Goal: Information Seeking & Learning: Learn about a topic

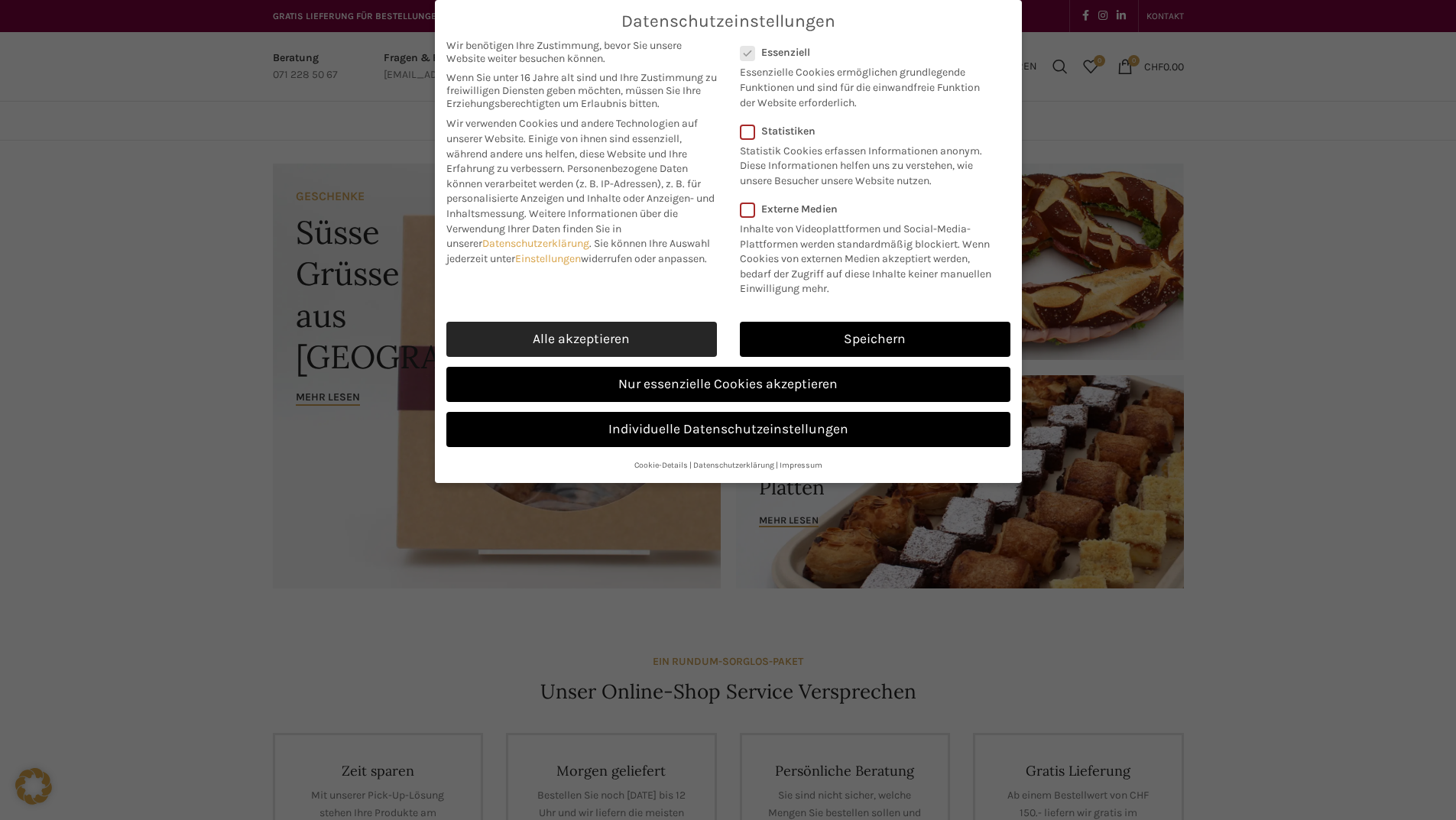
click at [660, 344] on link "Alle akzeptieren" at bounding box center [581, 339] width 270 height 35
checkbox input "true"
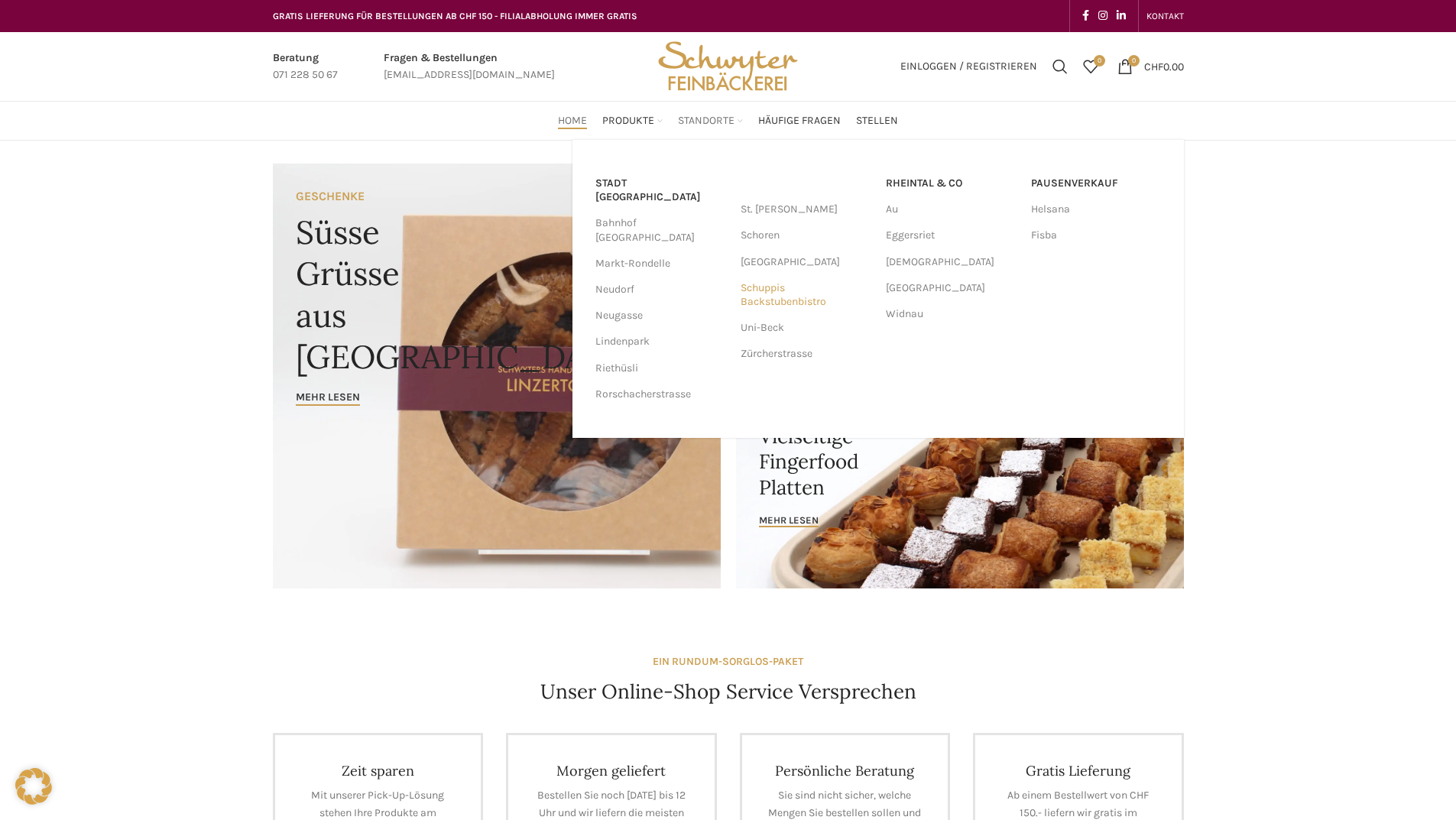
click at [777, 294] on link "Schuppis Backstubenbistro" at bounding box center [805, 295] width 130 height 40
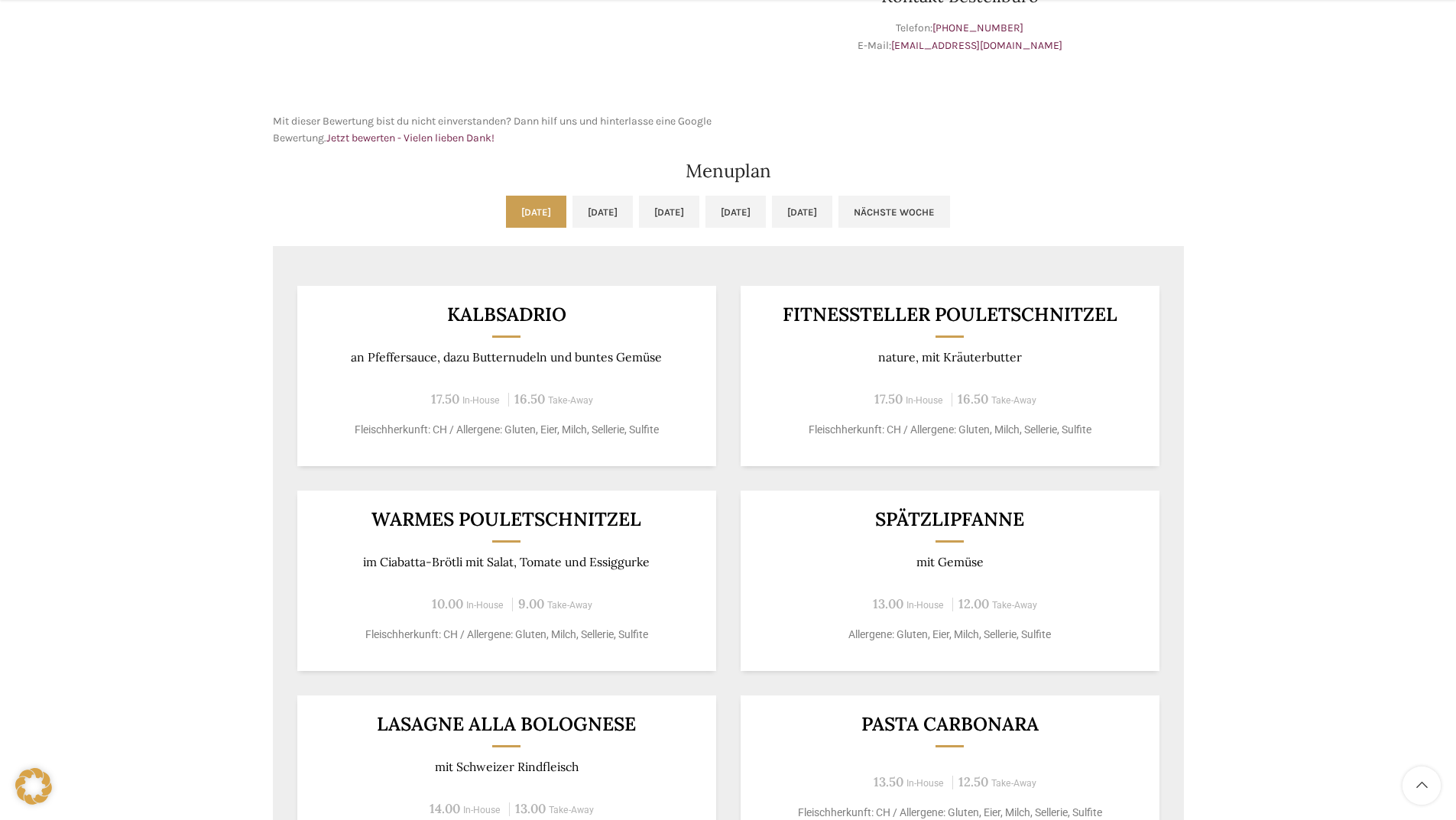
scroll to position [633, 0]
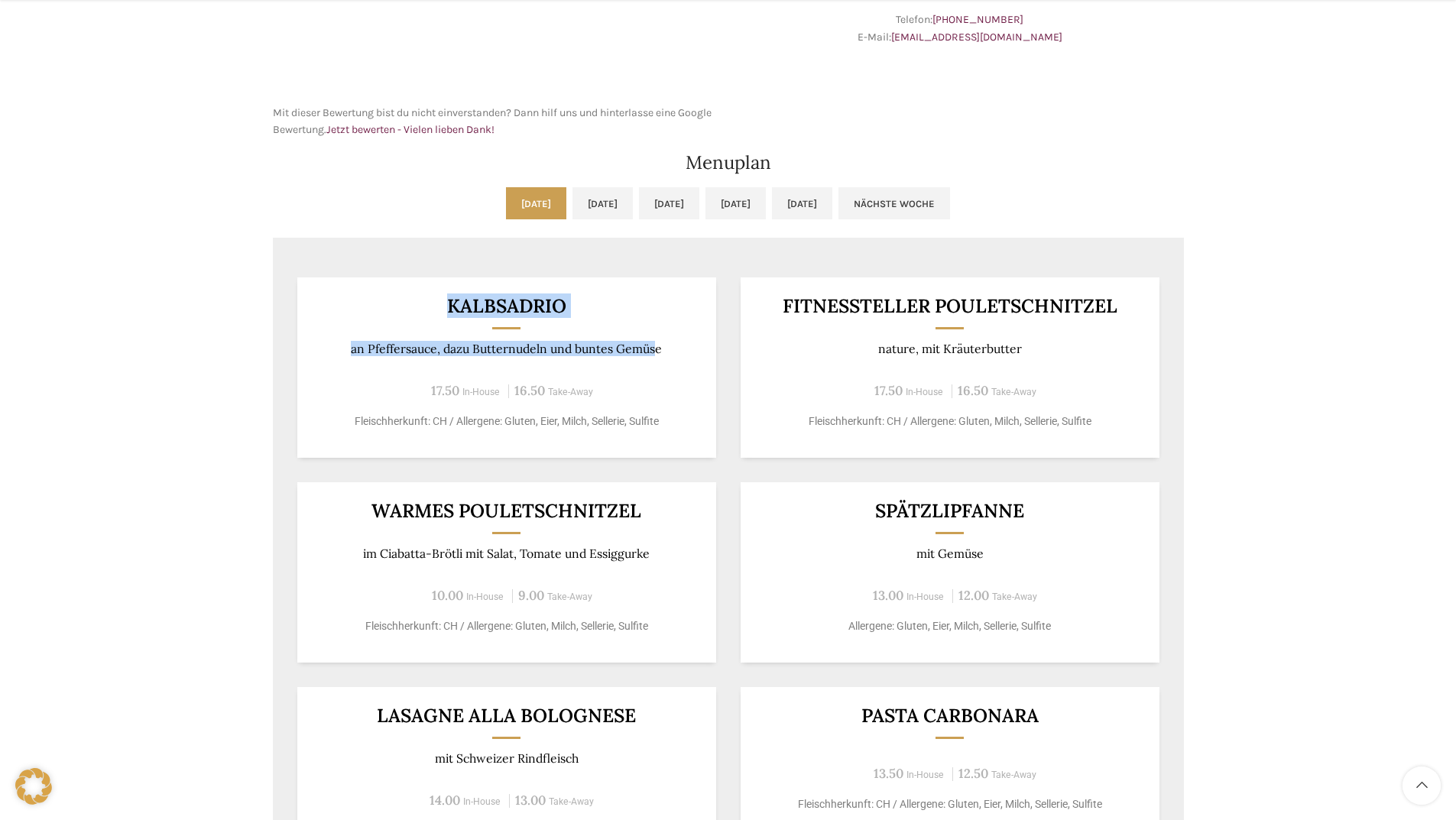
drag, startPoint x: 658, startPoint y: 348, endPoint x: 270, endPoint y: 274, distance: 395.0
click at [270, 274] on div "[DATE] [DATE] [DATE] [DATE] [DATE] Nächste Woche Vorige Woche [DATE] [DATE] [DA…" at bounding box center [728, 629] width 926 height 898
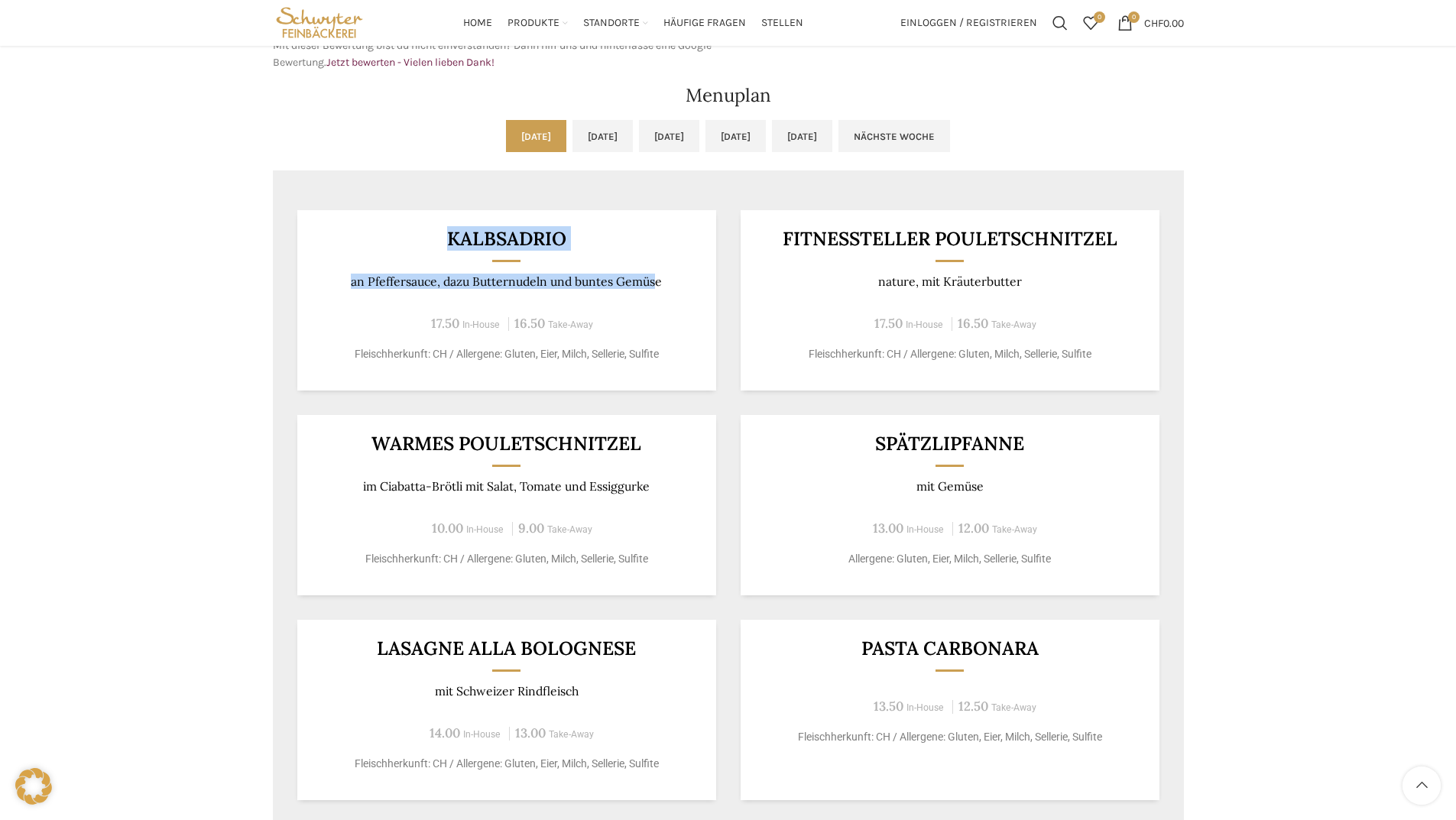
scroll to position [668, 0]
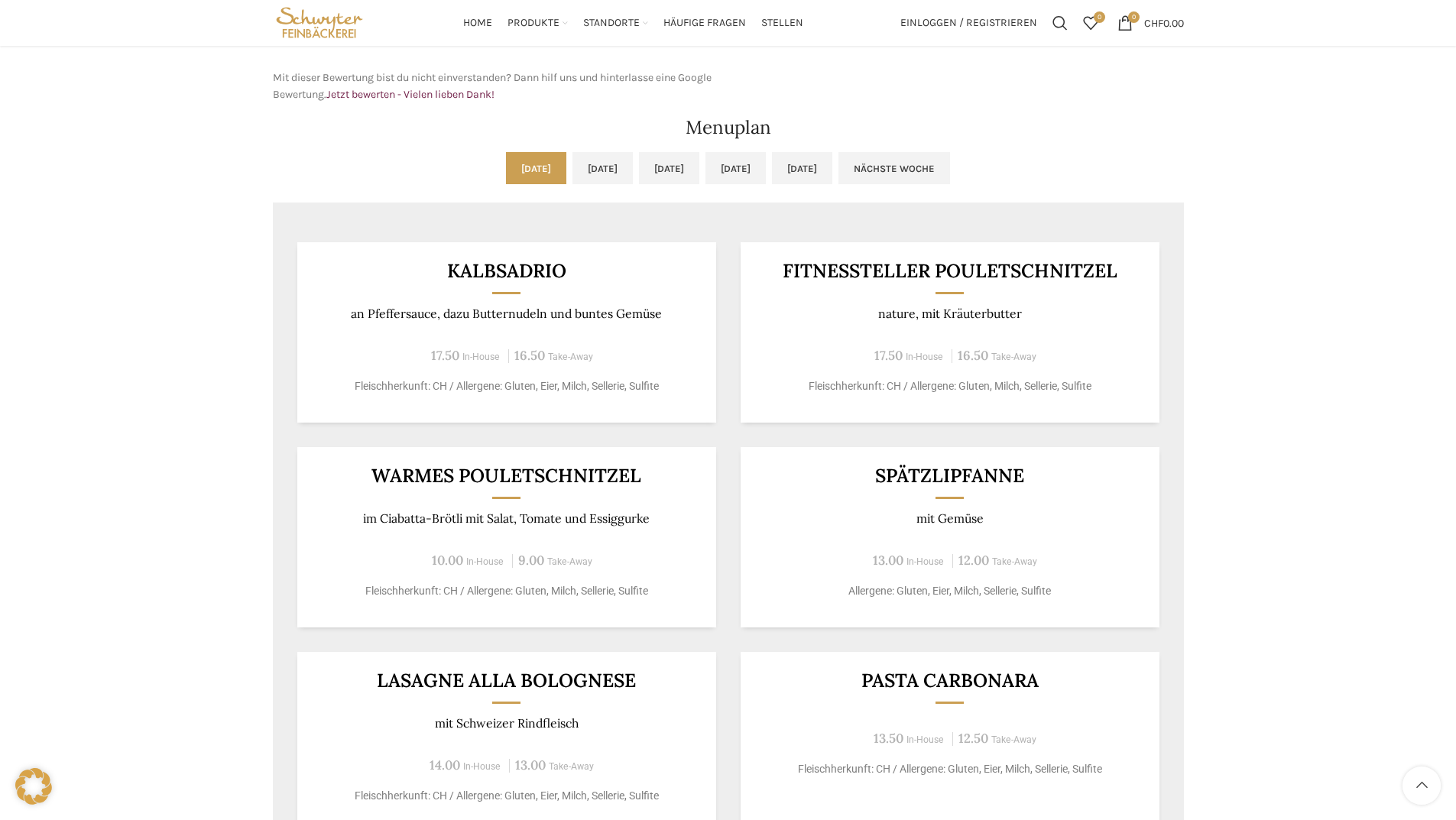
click at [1221, 614] on div "Backstubenbistro Schuppis Wochentag ÖFFNUNGSZEITEN [DATE][GEOGRAPHIC_DATA][DATE…" at bounding box center [728, 273] width 1456 height 1600
drag, startPoint x: 571, startPoint y: 273, endPoint x: 374, endPoint y: 279, distance: 197.1
click at [374, 279] on h3 "Kalbsadrio" at bounding box center [506, 270] width 382 height 19
click at [740, 290] on div "Fitnessteller Pouletschnitzel nature, mit Kräuterbutter 17.50 In-House 16.50 Ta…" at bounding box center [950, 332] width 419 height 180
drag, startPoint x: 595, startPoint y: 271, endPoint x: 558, endPoint y: 254, distance: 40.7
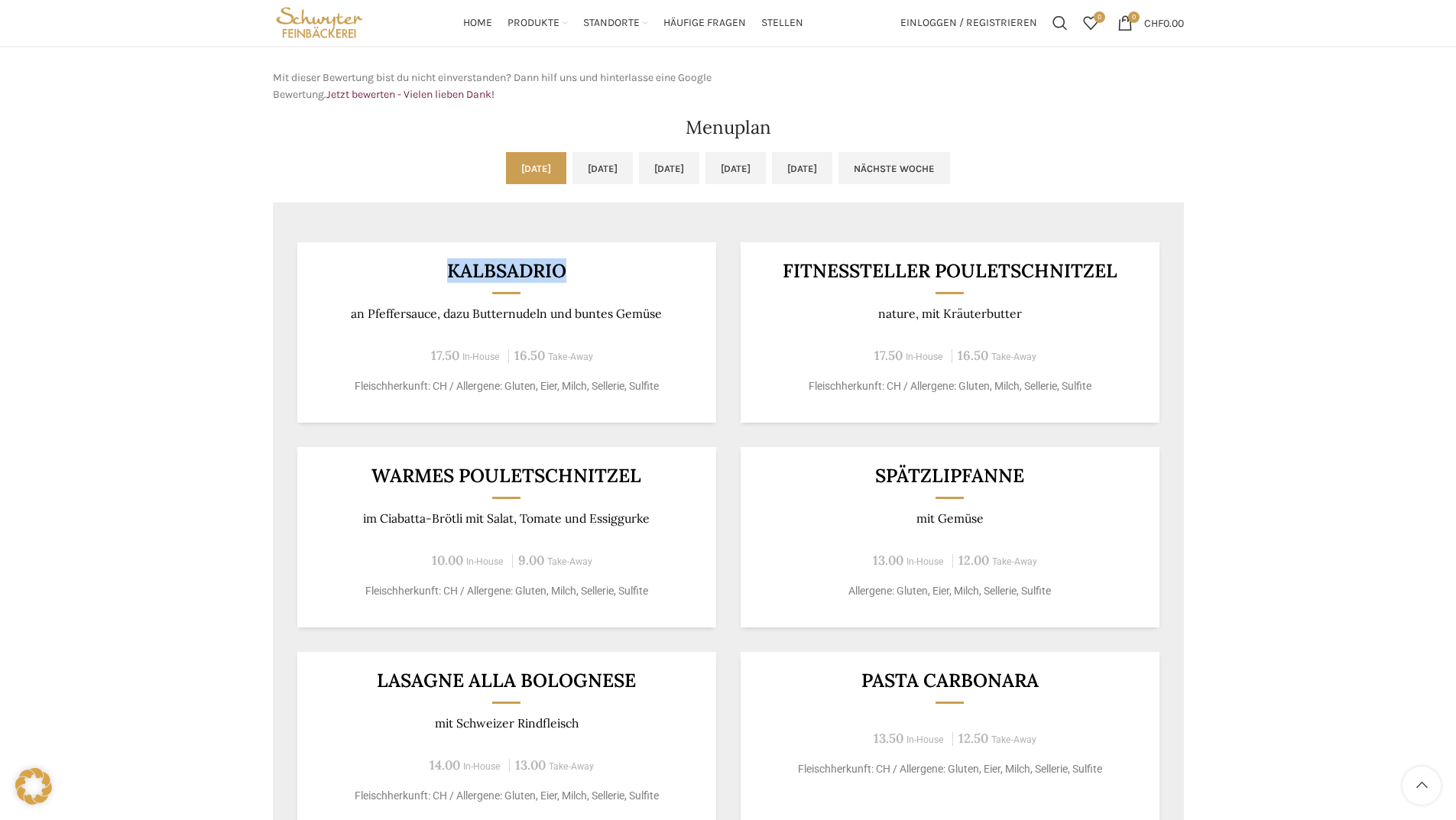
click at [382, 264] on h3 "Kalbsadrio" at bounding box center [506, 270] width 382 height 19
click at [796, 319] on p "nature, mit Kräuterbutter" at bounding box center [949, 313] width 382 height 14
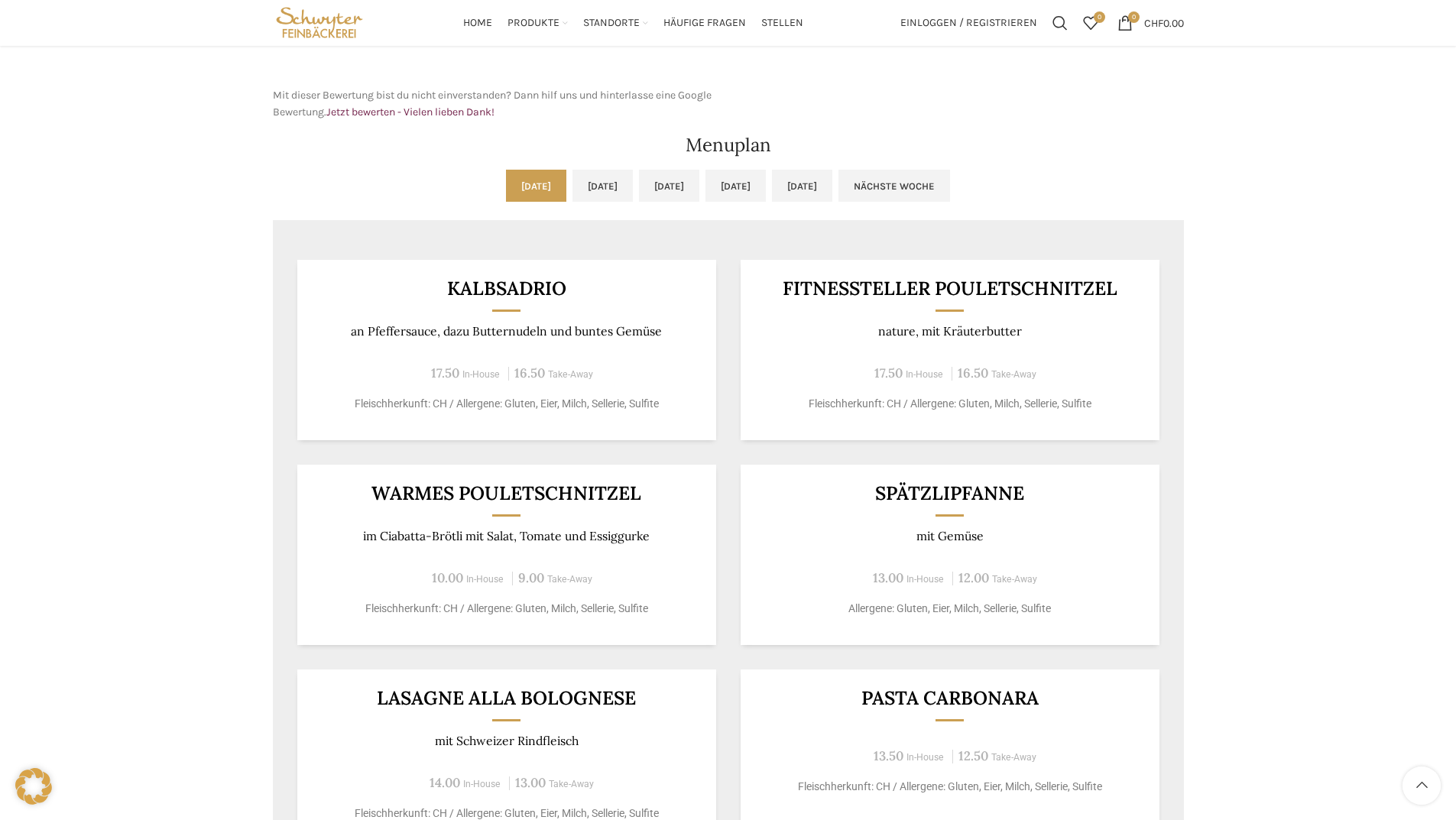
scroll to position [648, 0]
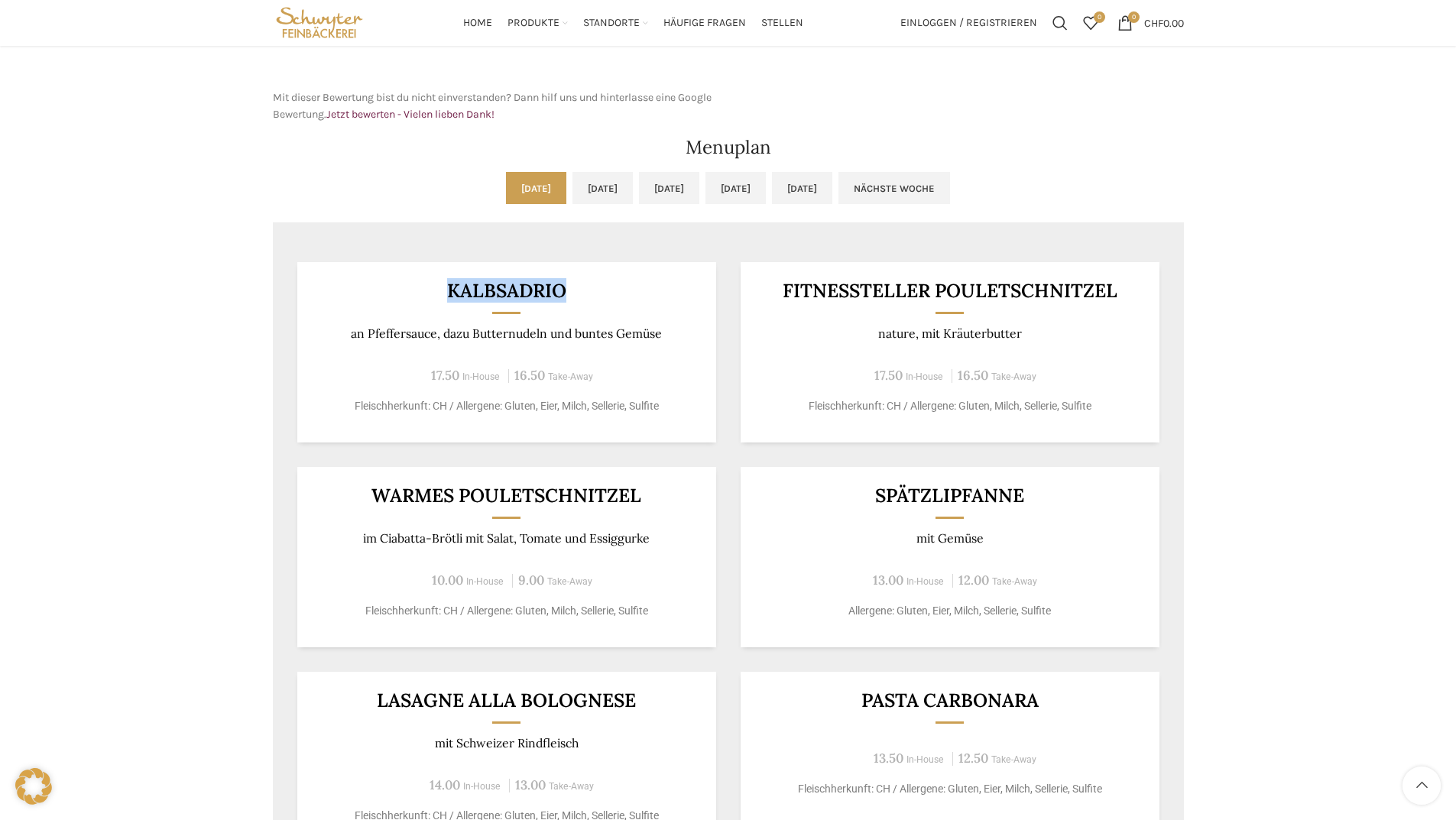
drag, startPoint x: 569, startPoint y: 288, endPoint x: 402, endPoint y: 283, distance: 167.1
click at [402, 283] on h3 "Kalbsadrio" at bounding box center [506, 290] width 382 height 19
copy h3 "Kalbsadrio"
click at [667, 342] on div "Kalbsadrio an Pfeffersauce, dazu Butternudeln und buntes Gemüse 17.50 In-House …" at bounding box center [506, 352] width 419 height 180
drag, startPoint x: 672, startPoint y: 336, endPoint x: 369, endPoint y: 264, distance: 311.4
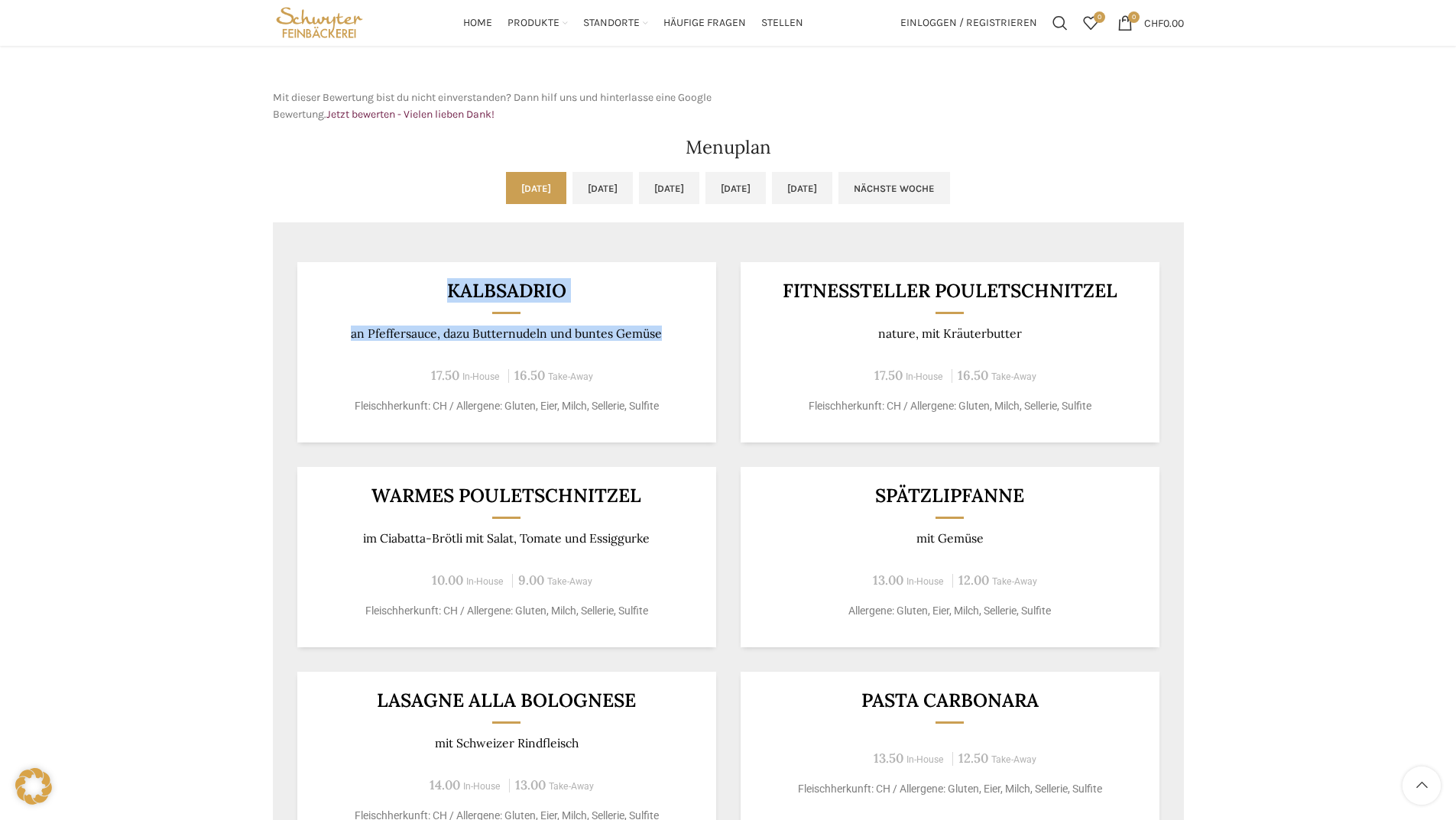
click at [369, 264] on div "Kalbsadrio an Pfeffersauce, dazu Butternudeln und buntes Gemüse 17.50 In-House …" at bounding box center [506, 352] width 419 height 180
copy div "Kalbsadrio an Pfeffersauce, dazu Butternudeln und buntes Gemüse"
click at [1308, 269] on div "Backstubenbistro Schuppis Wochentag ÖFFNUNGSZEITEN [DATE][GEOGRAPHIC_DATA][DATE…" at bounding box center [728, 293] width 1456 height 1600
drag, startPoint x: 549, startPoint y: 335, endPoint x: 472, endPoint y: 334, distance: 77.0
click at [472, 334] on p "an Pfeffersauce, dazu Butternudeln und buntes Gemüse" at bounding box center [506, 333] width 382 height 14
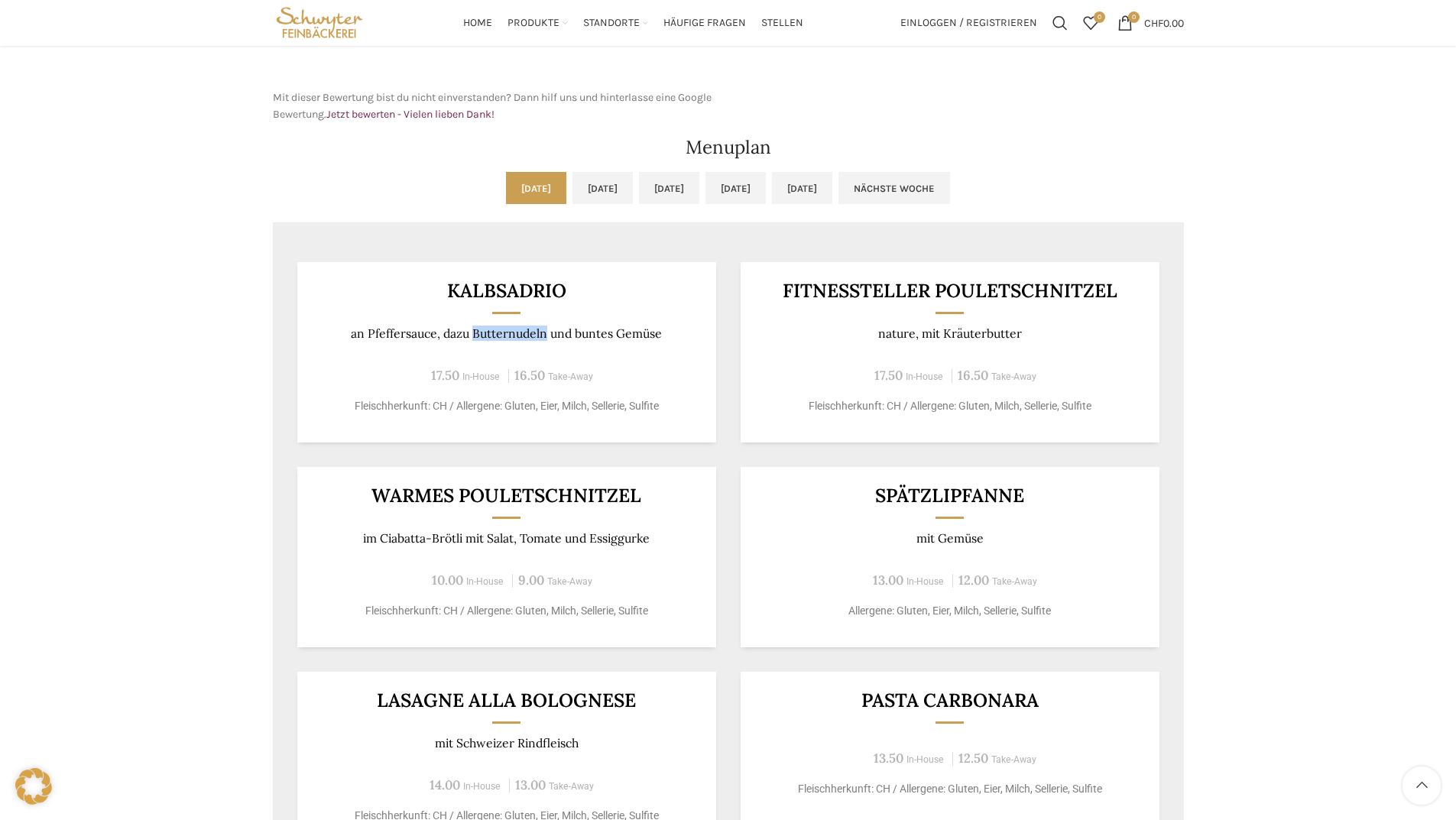
copy p "Butternudeln"
click at [572, 199] on link "[DATE]" at bounding box center [602, 188] width 61 height 32
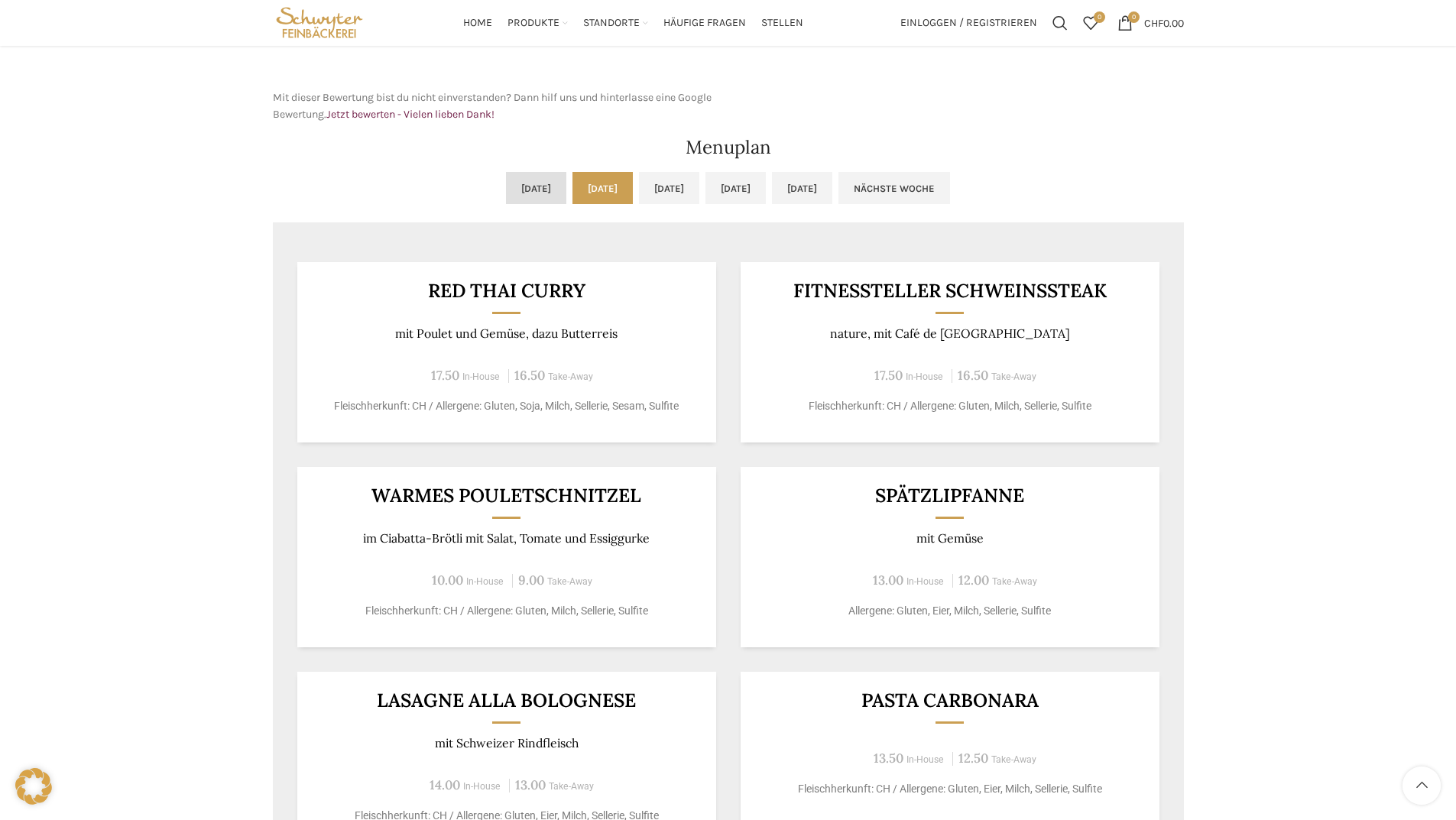
click at [506, 184] on link "[DATE]" at bounding box center [536, 188] width 61 height 32
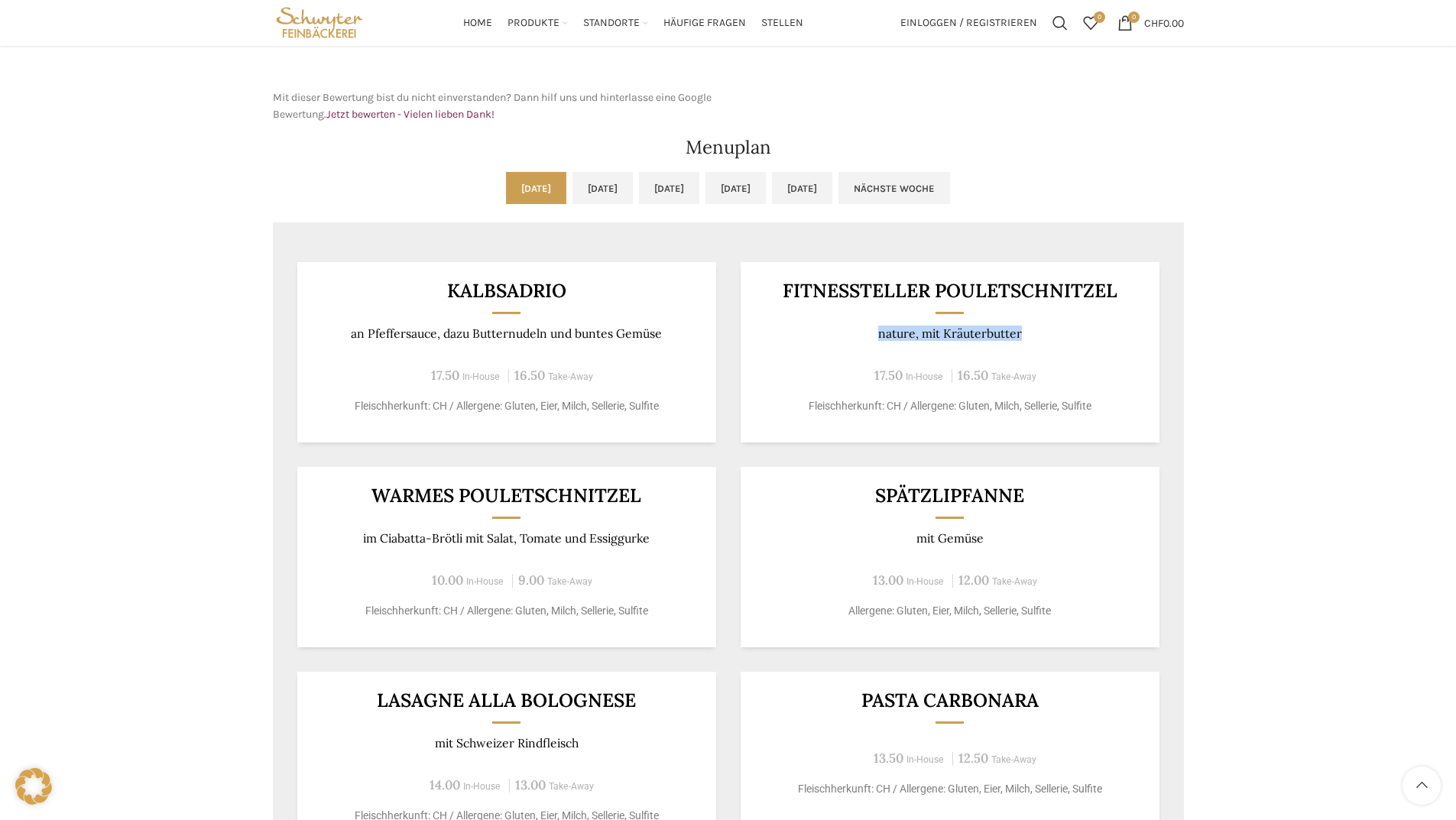
click at [1447, 338] on div "Backstubenbistro Schuppis Wochentag ÖFFNUNGSZEITEN [DATE][GEOGRAPHIC_DATA][DATE…" at bounding box center [728, 293] width 1456 height 1600
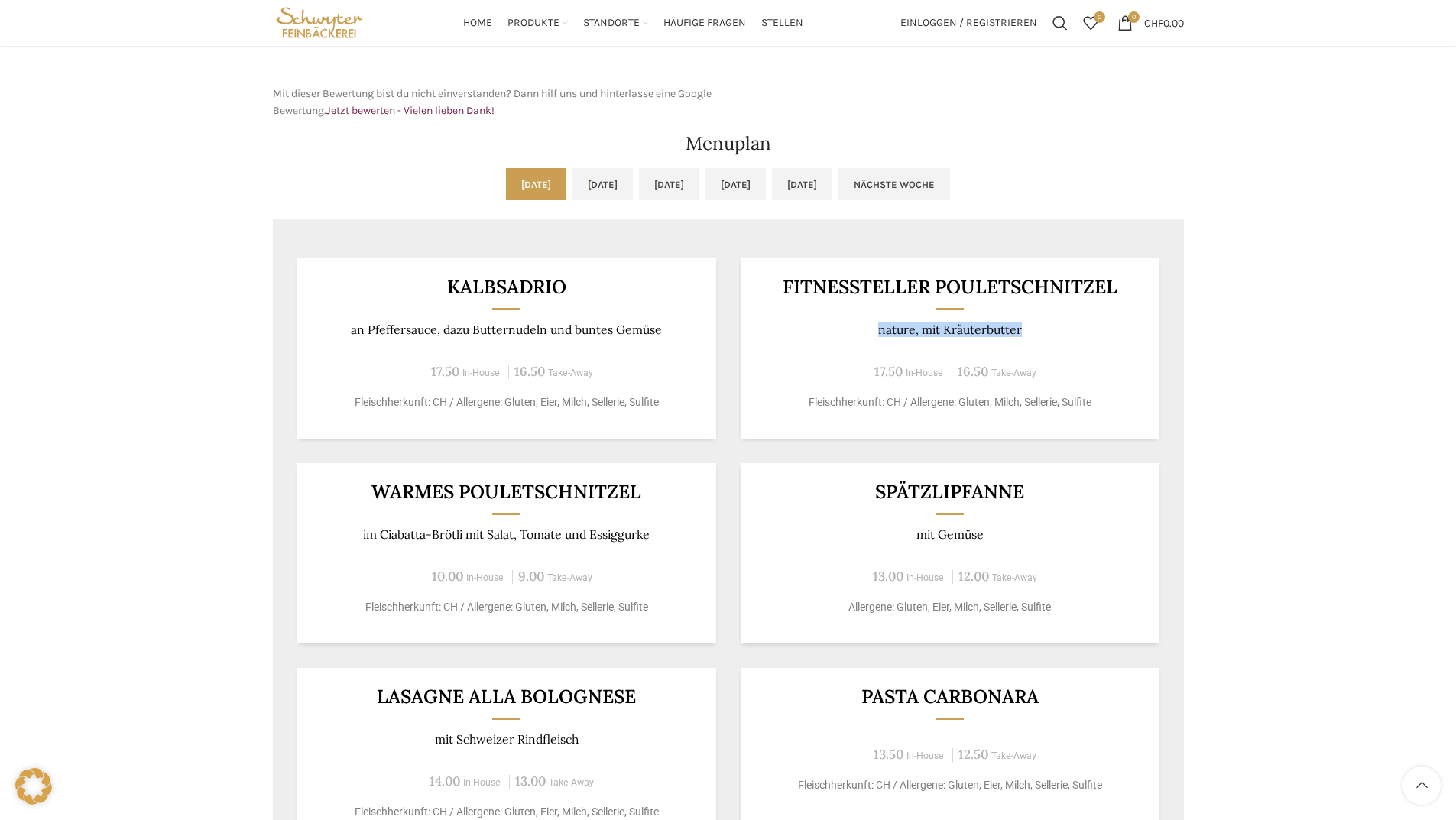
scroll to position [588, 0]
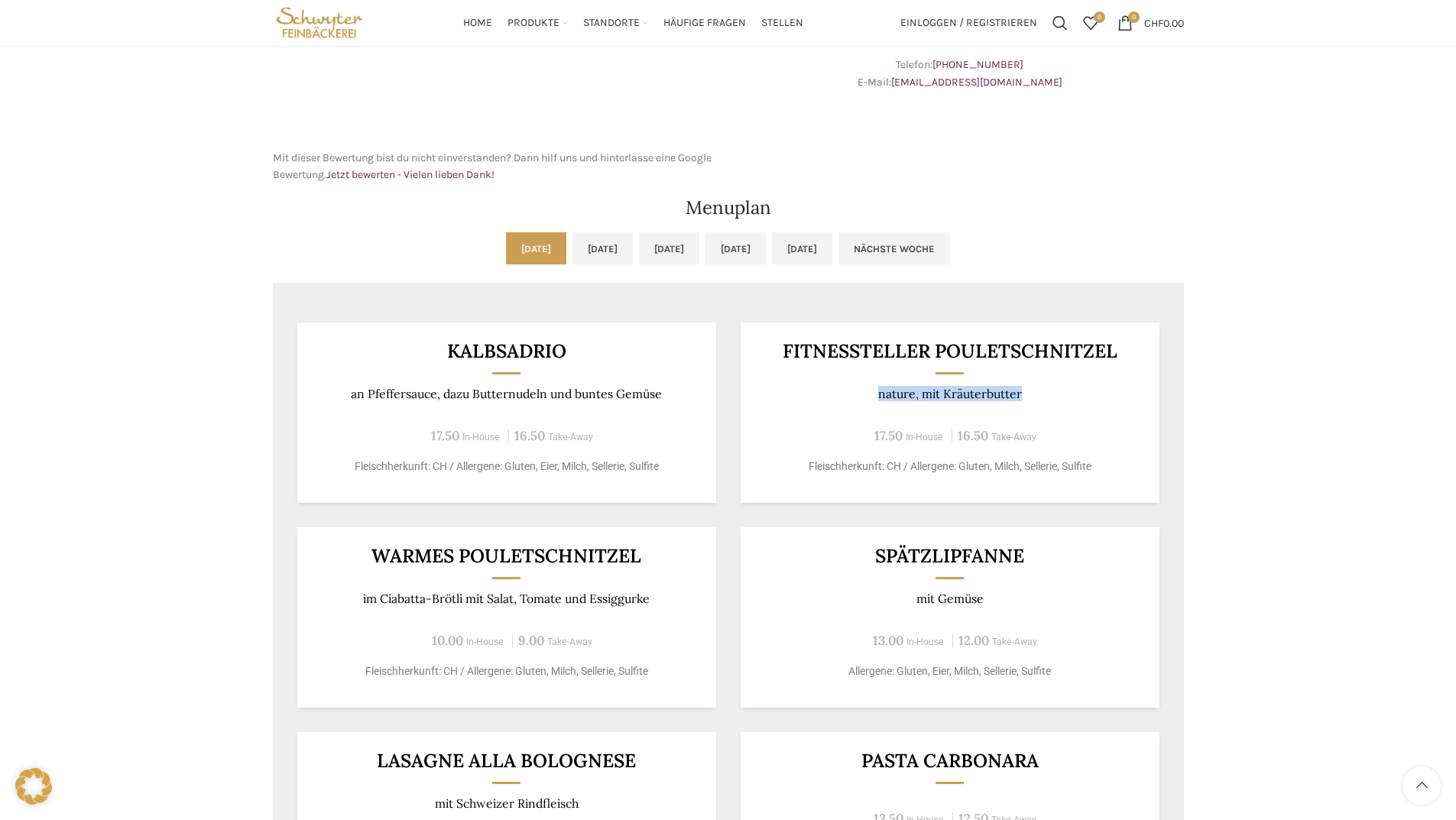
click at [1131, 353] on h3 "Fitnessteller Pouletschnitzel" at bounding box center [949, 351] width 382 height 19
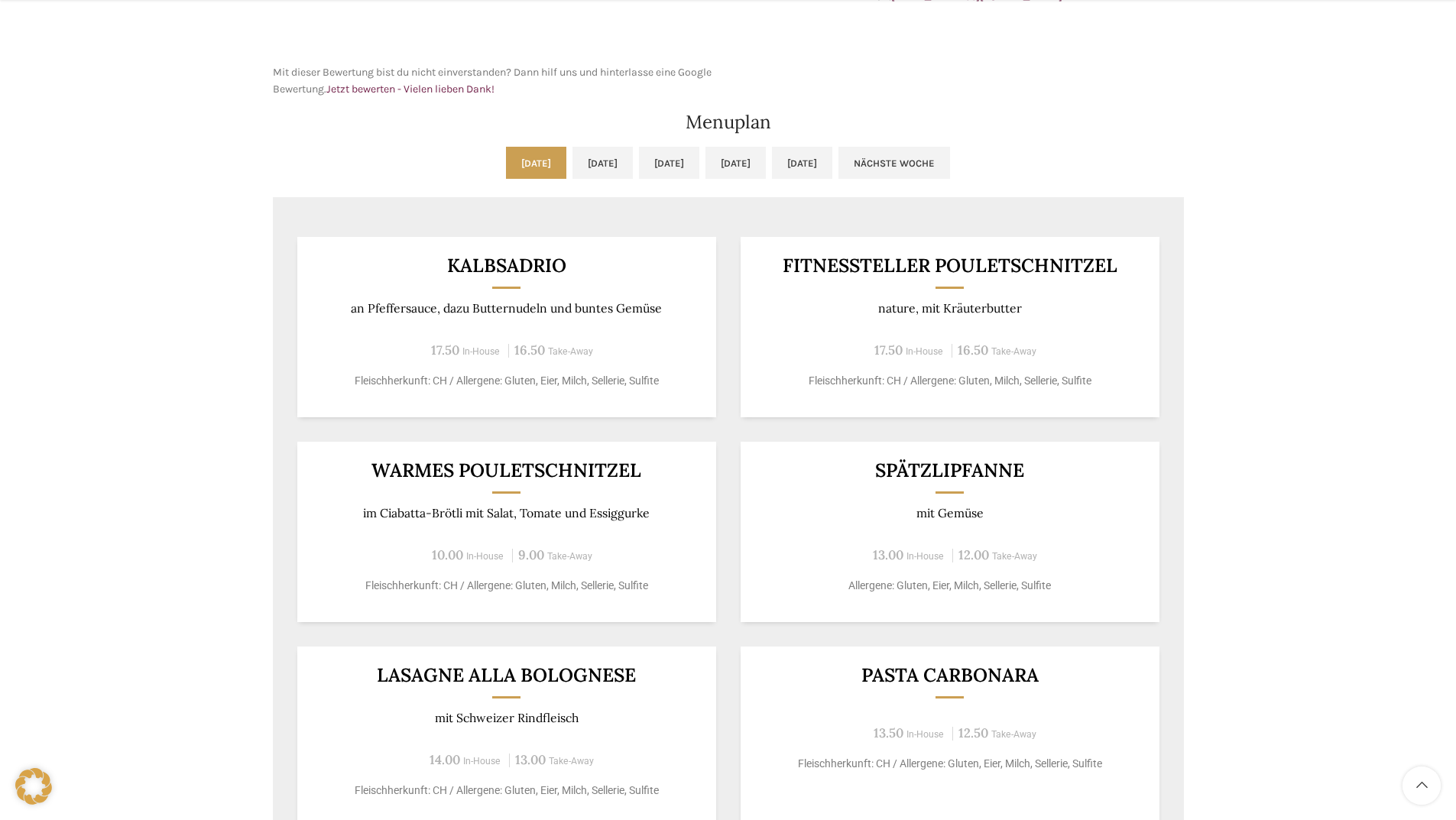
scroll to position [675, 0]
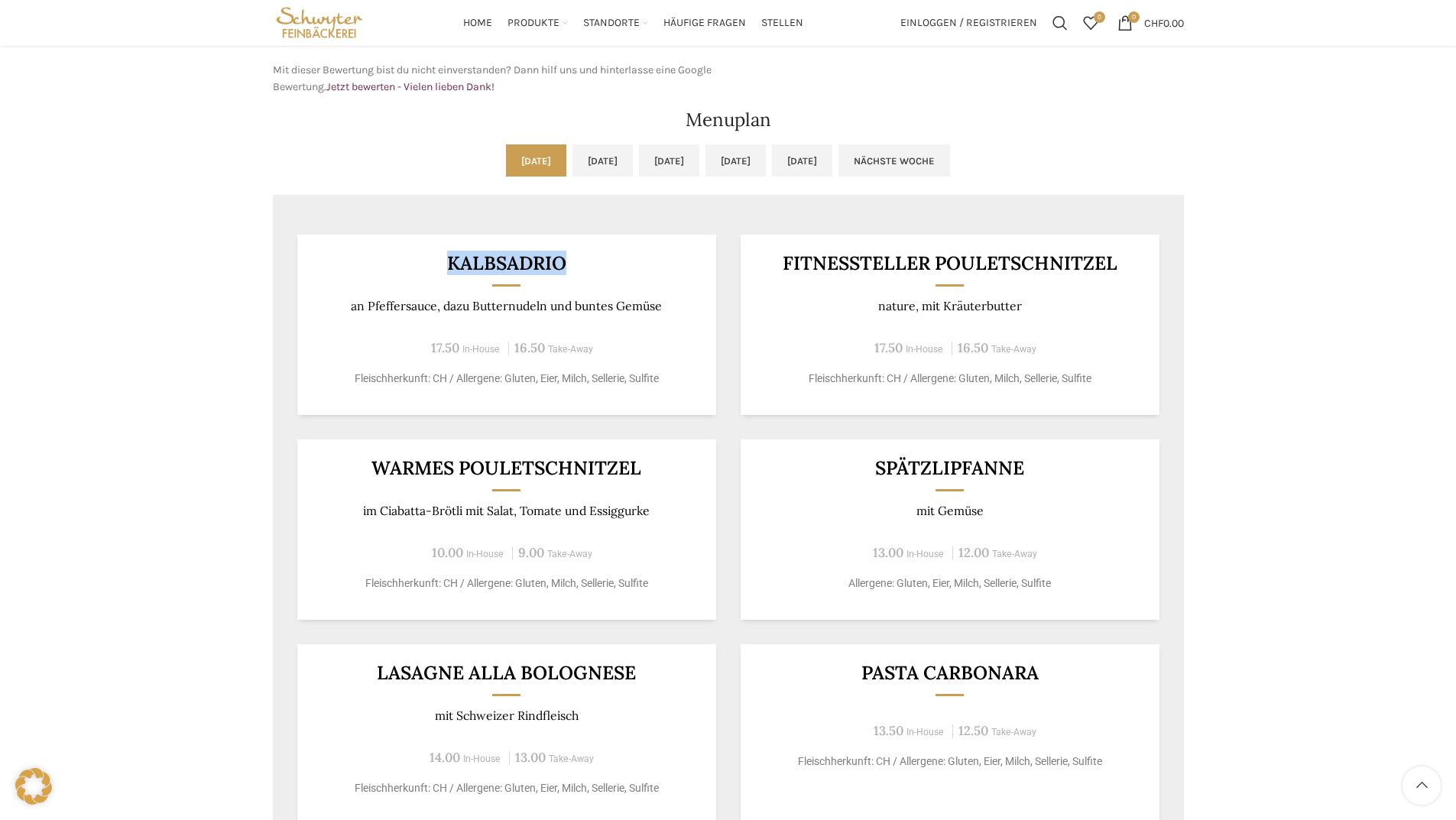
drag, startPoint x: 583, startPoint y: 259, endPoint x: 390, endPoint y: 261, distance: 193.0
click at [390, 261] on h3 "Kalbsadrio" at bounding box center [506, 263] width 382 height 19
copy h3 "Kalbsadrio"
click at [572, 172] on link "[DATE]" at bounding box center [602, 161] width 61 height 32
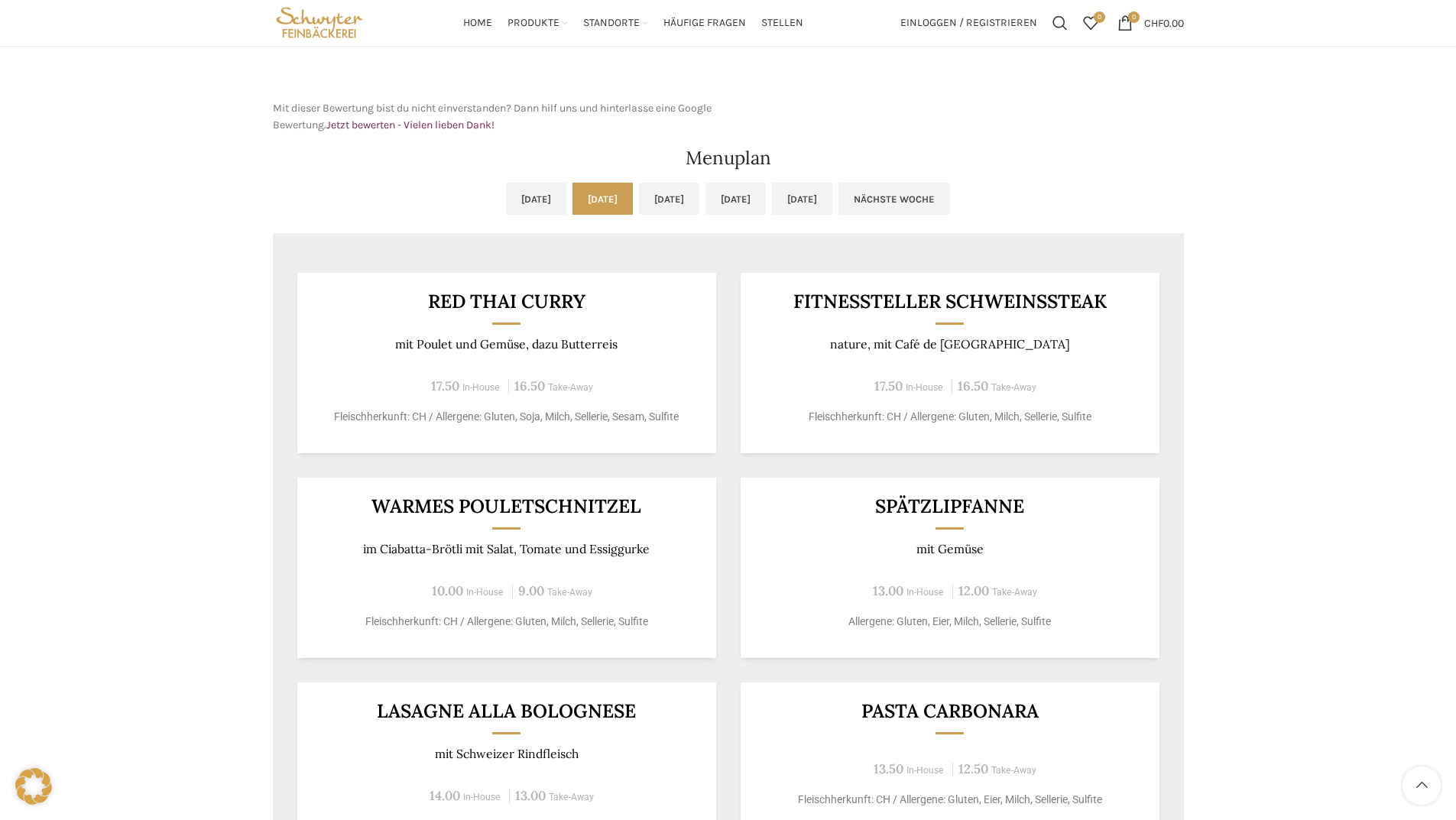
scroll to position [604, 0]
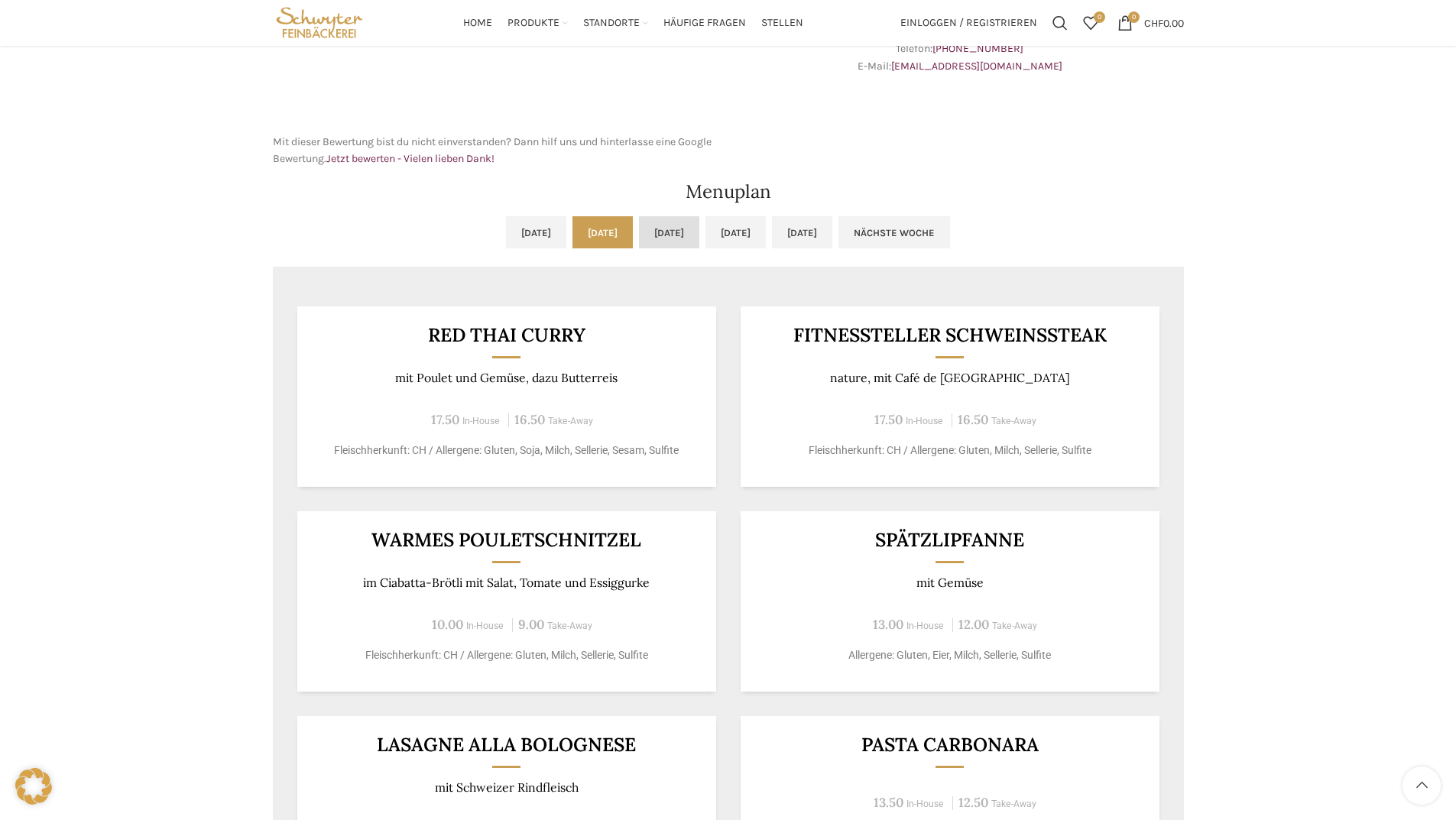
click at [660, 231] on link "[DATE]" at bounding box center [669, 232] width 61 height 32
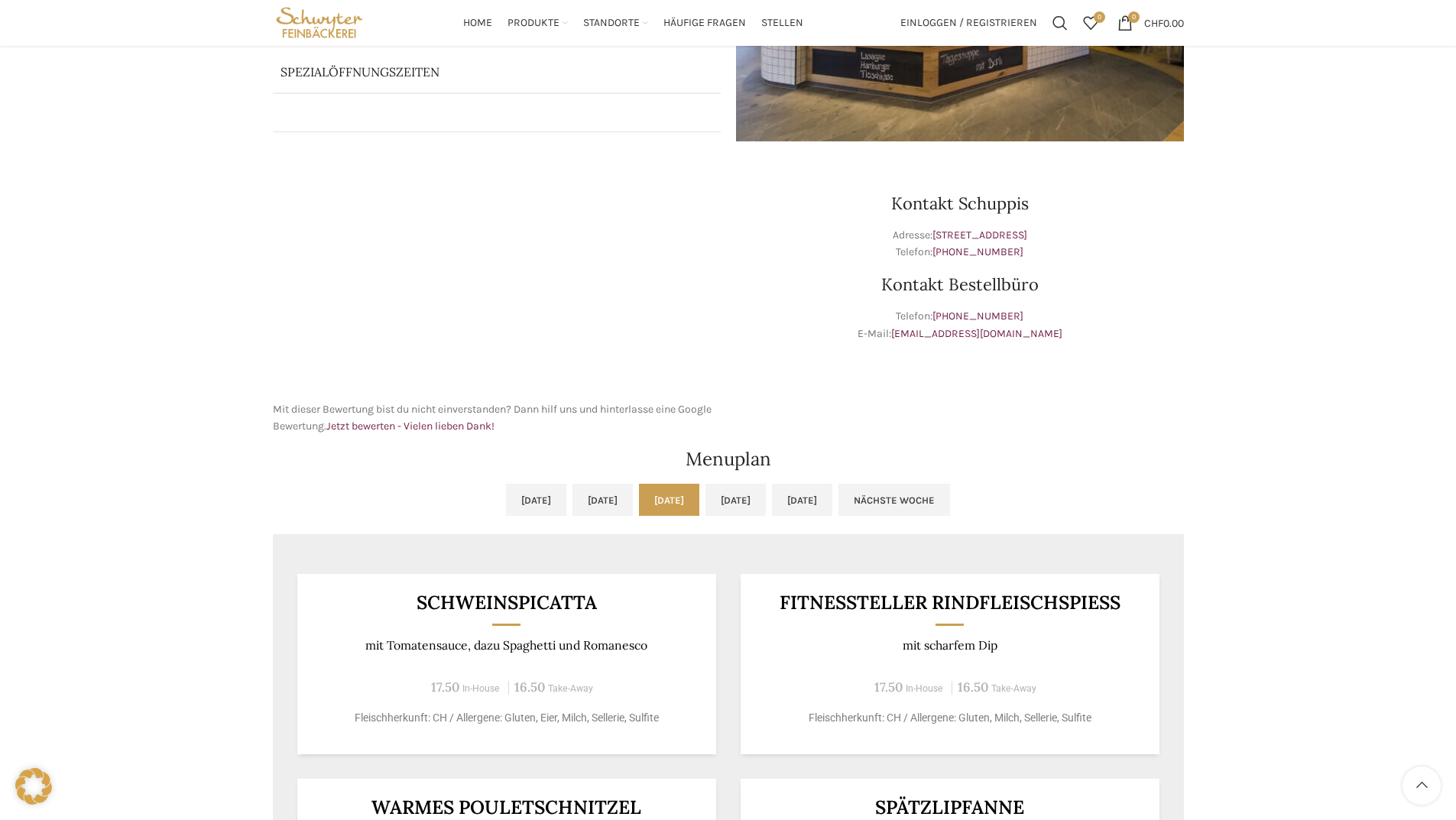
scroll to position [334, 0]
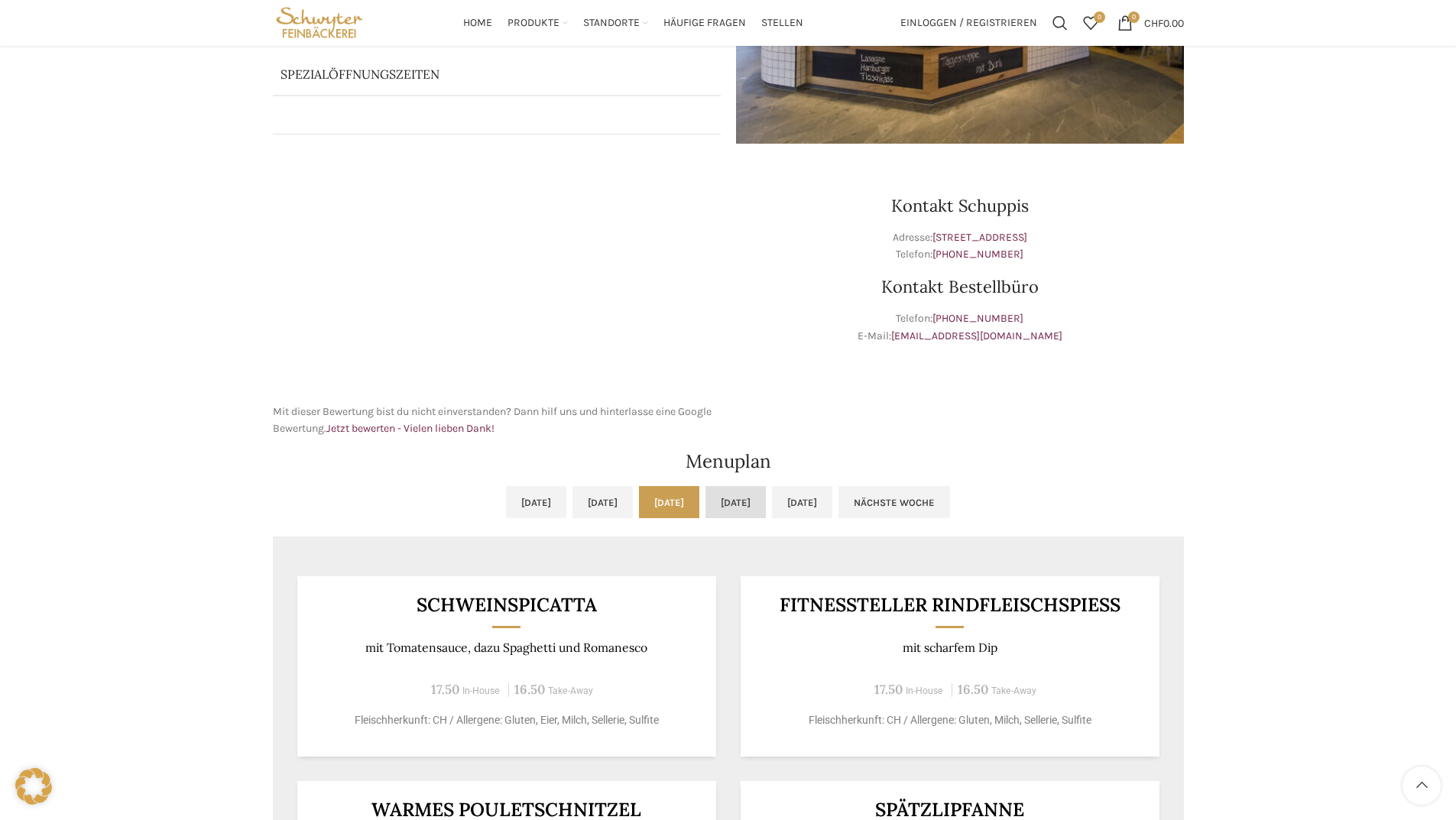
click at [766, 498] on link "[DATE]" at bounding box center [735, 501] width 61 height 32
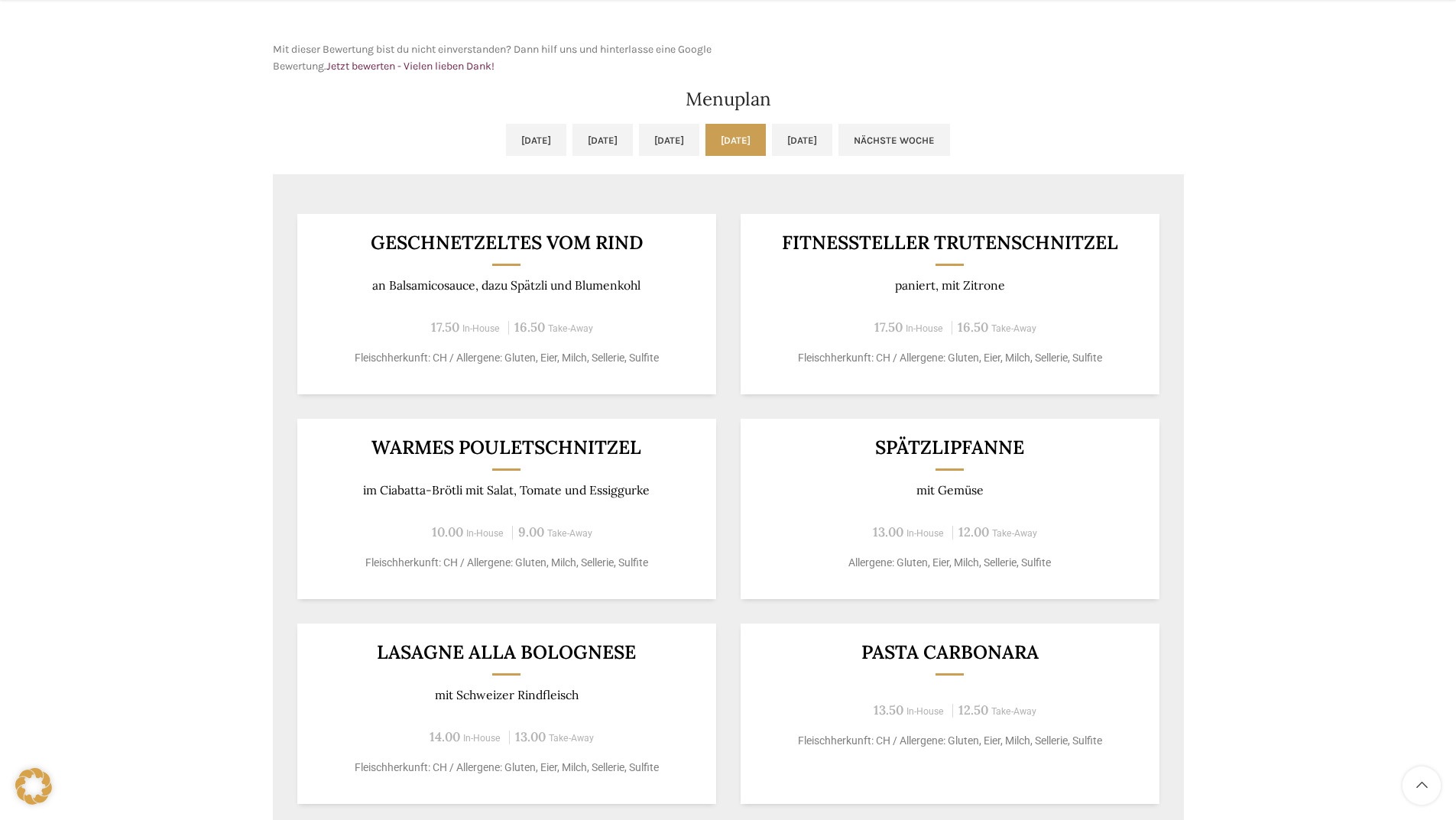
scroll to position [699, 0]
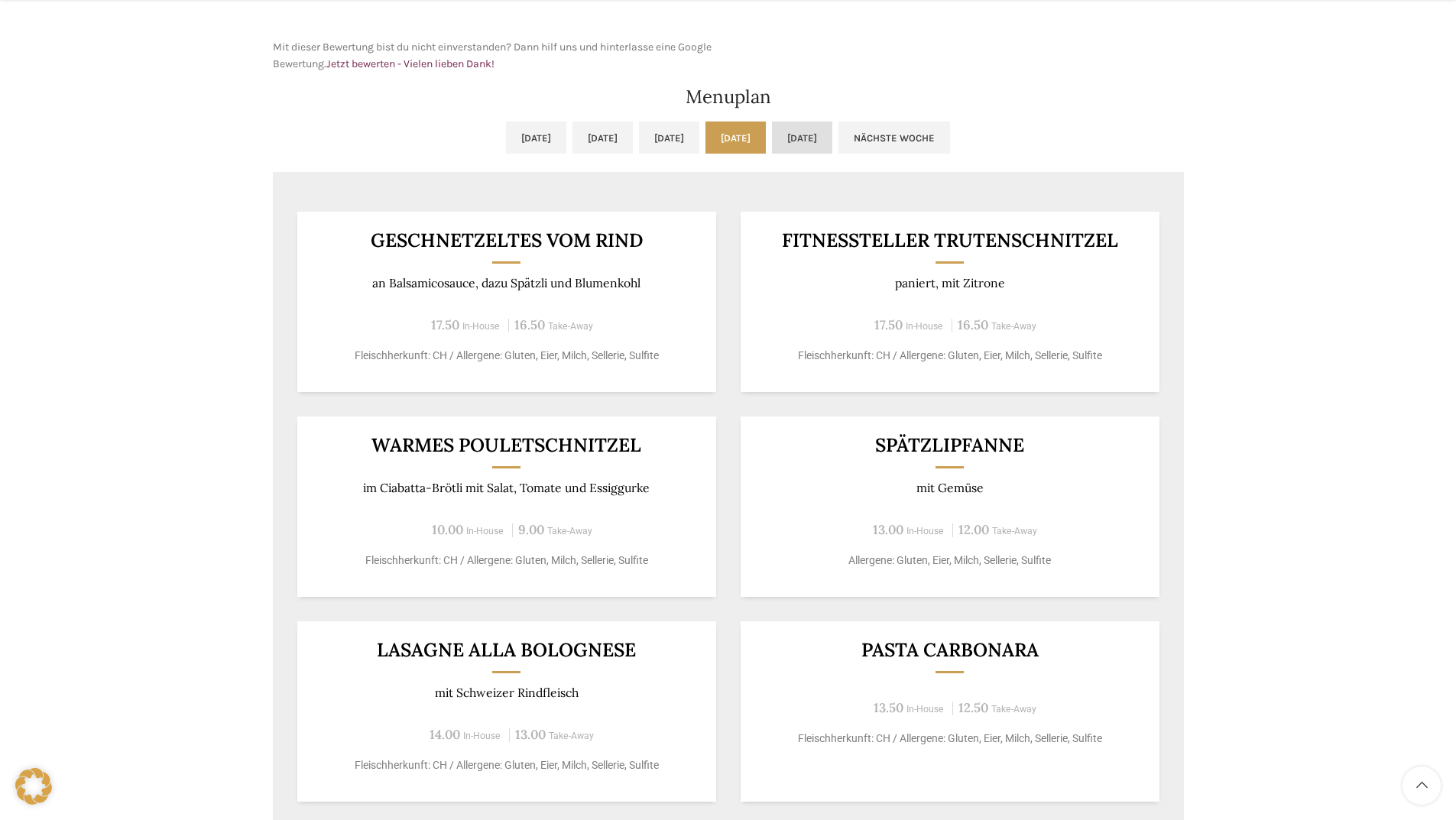
click at [832, 146] on link "[DATE]" at bounding box center [802, 137] width 61 height 32
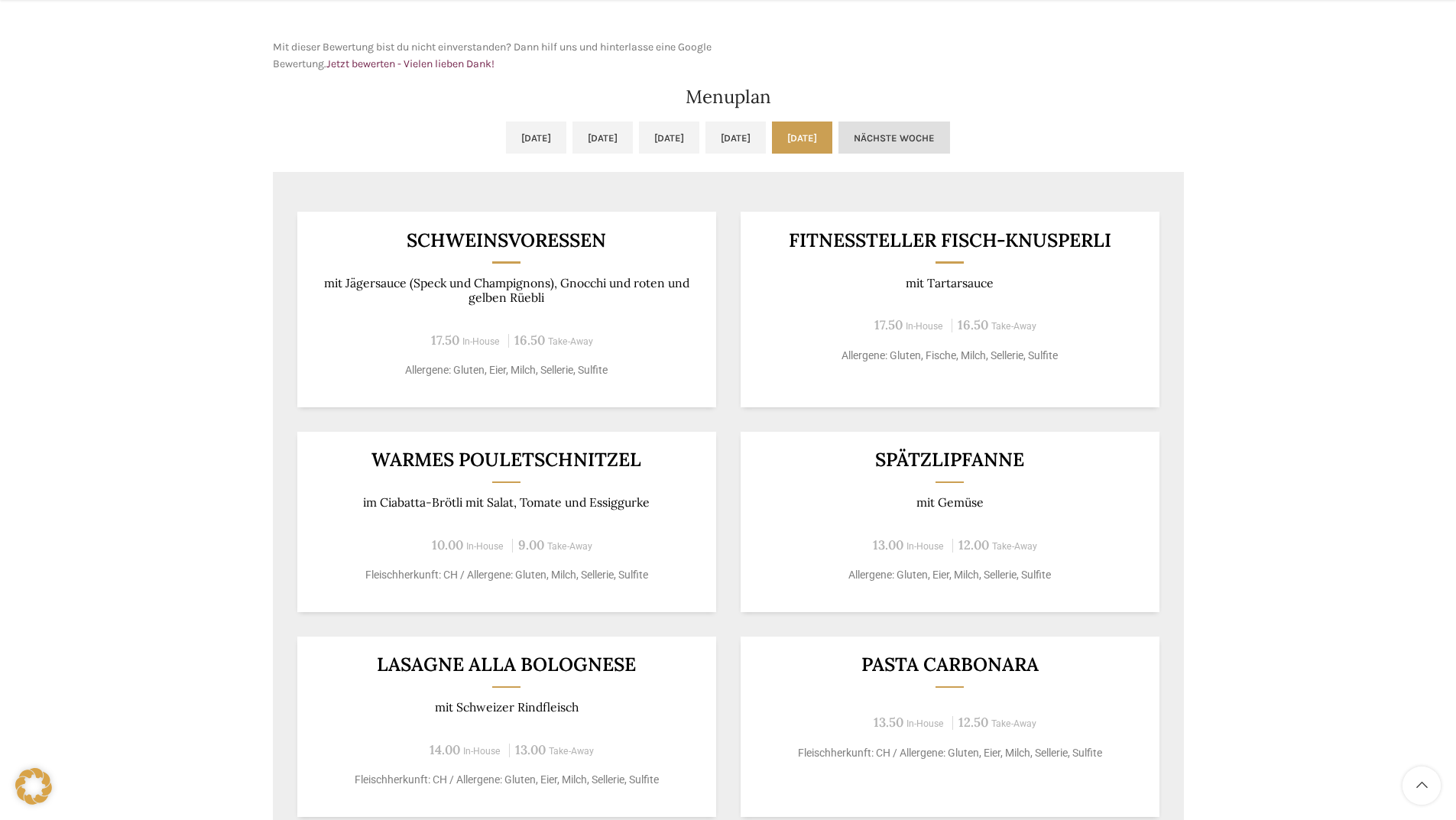
click at [950, 141] on link "Nächste Woche" at bounding box center [894, 137] width 111 height 32
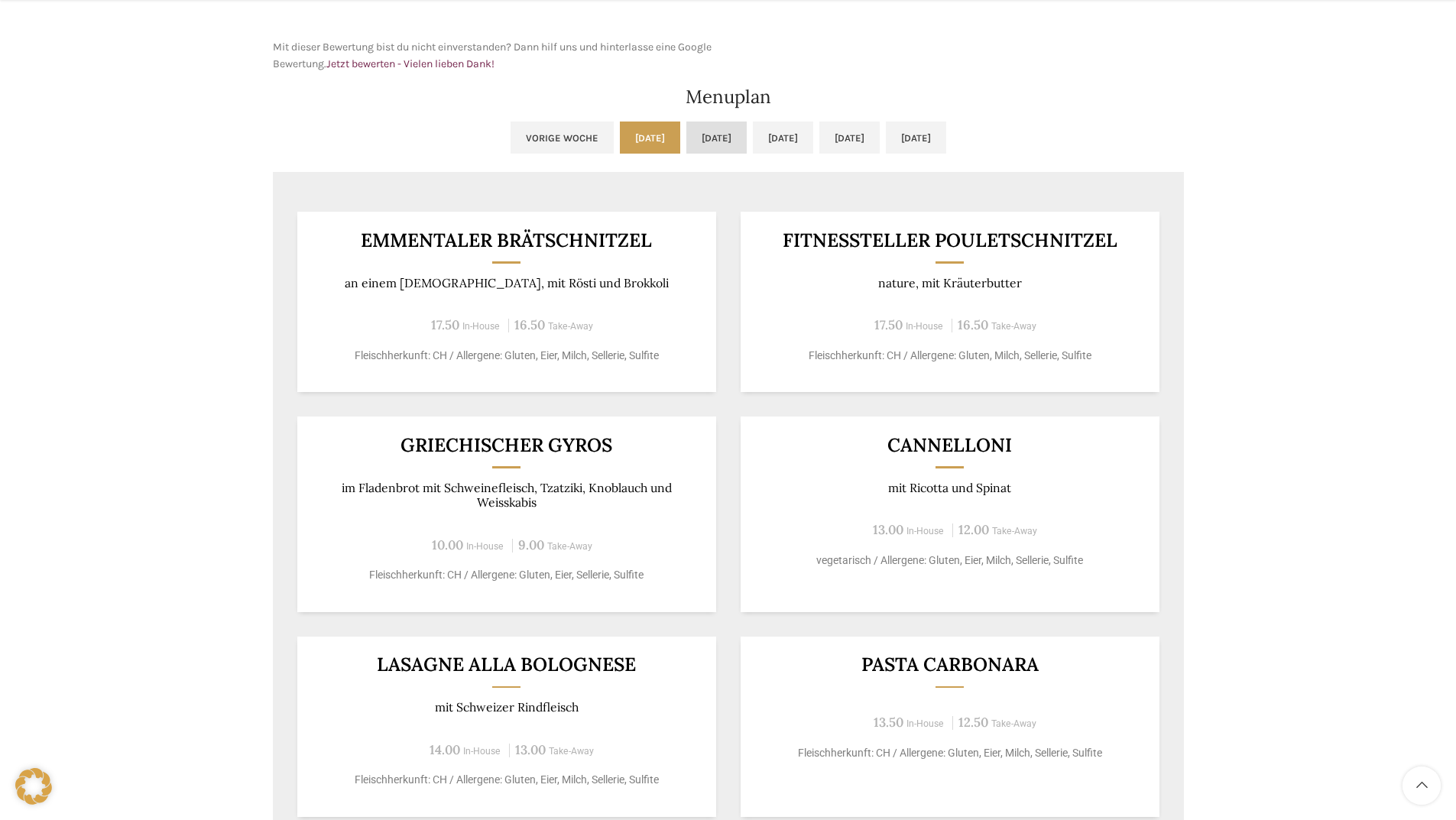
click at [686, 136] on link "[DATE]" at bounding box center [716, 137] width 61 height 32
click at [804, 133] on link "[DATE]" at bounding box center [782, 137] width 61 height 32
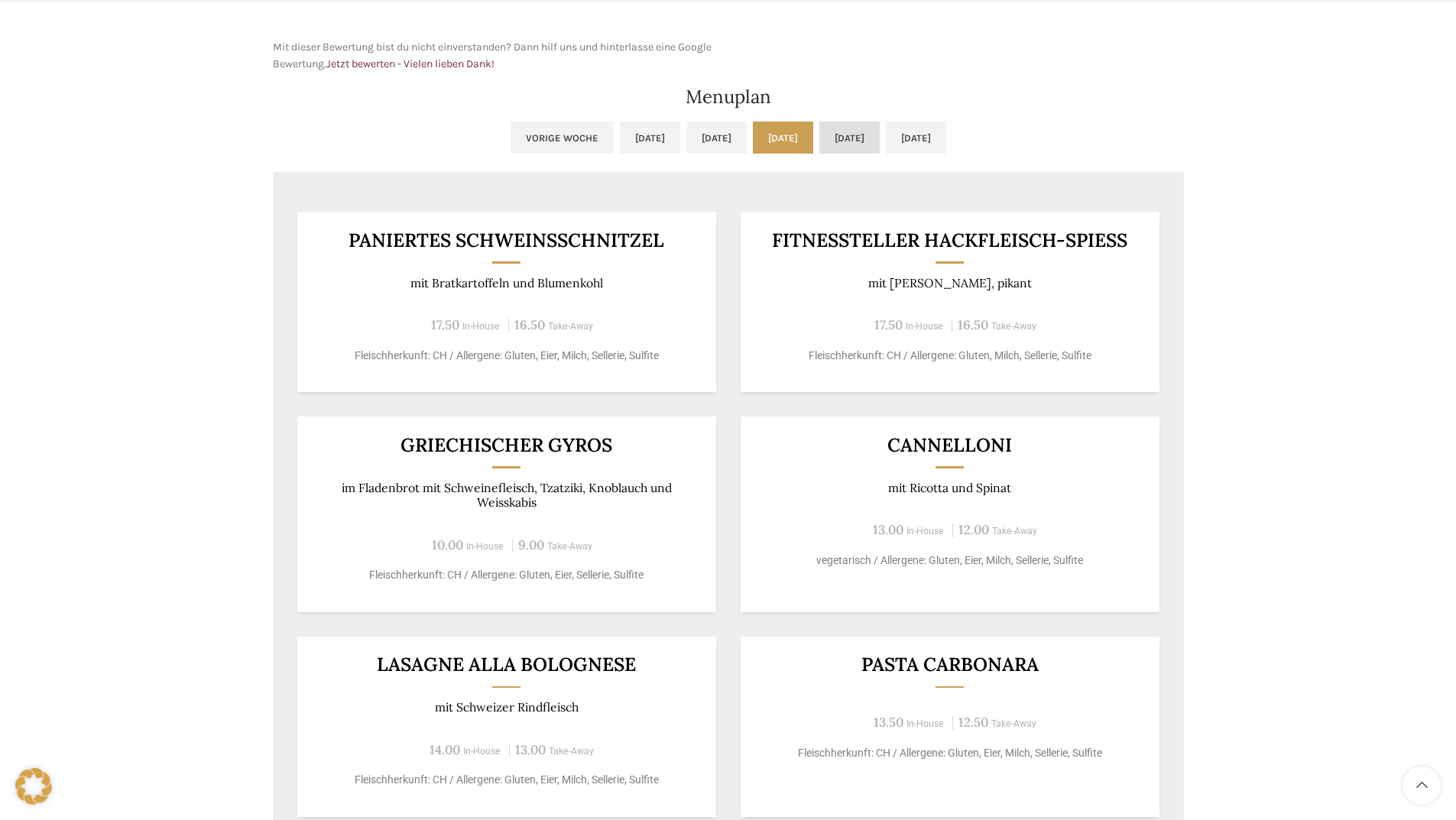
click at [880, 134] on link "[DATE]" at bounding box center [849, 137] width 61 height 32
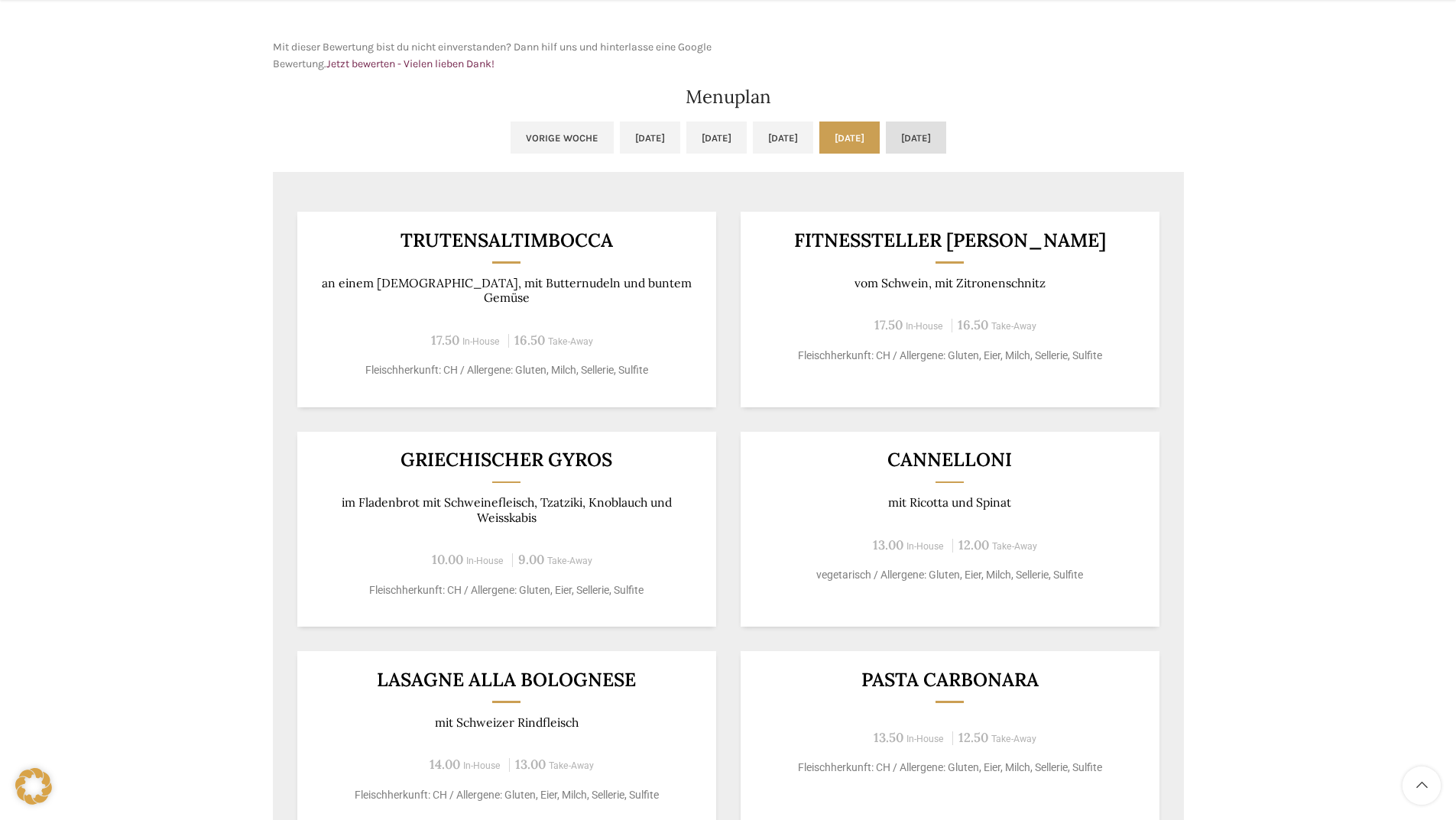
click at [946, 136] on link "[DATE]" at bounding box center [916, 137] width 61 height 32
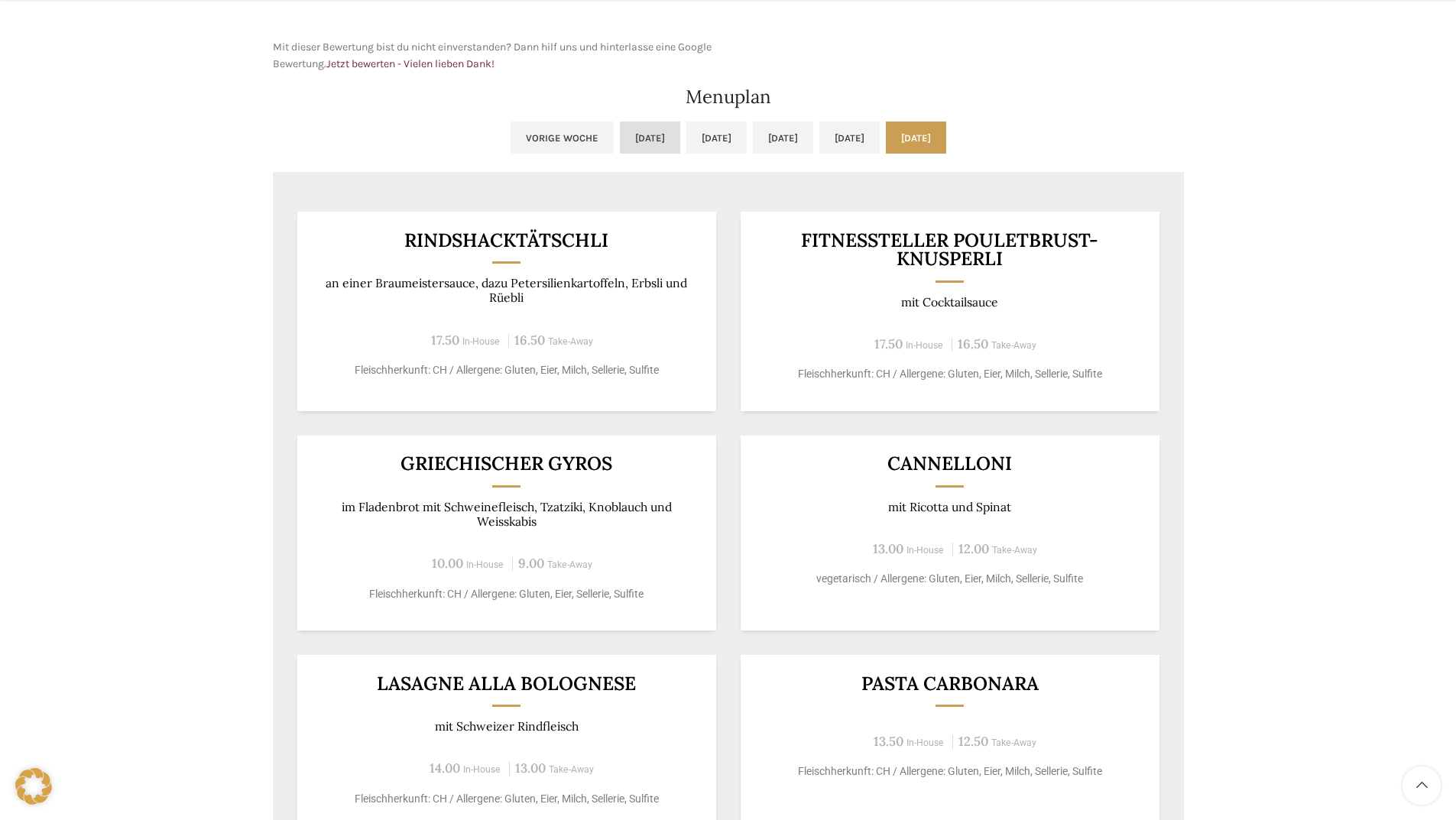
click at [619, 136] on link "[DATE]" at bounding box center [649, 137] width 61 height 32
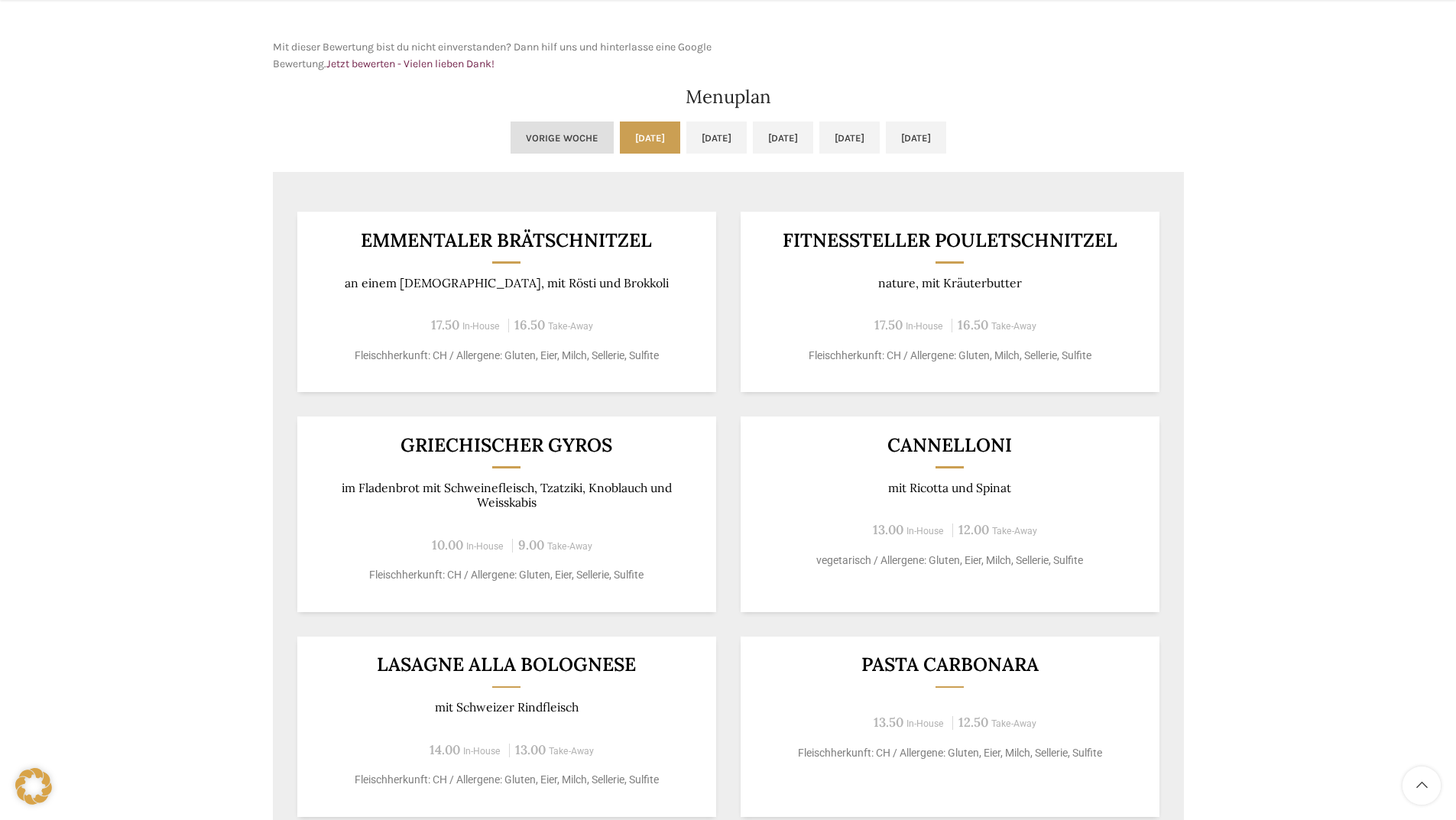
click at [511, 136] on link "Vorige Woche" at bounding box center [562, 137] width 103 height 32
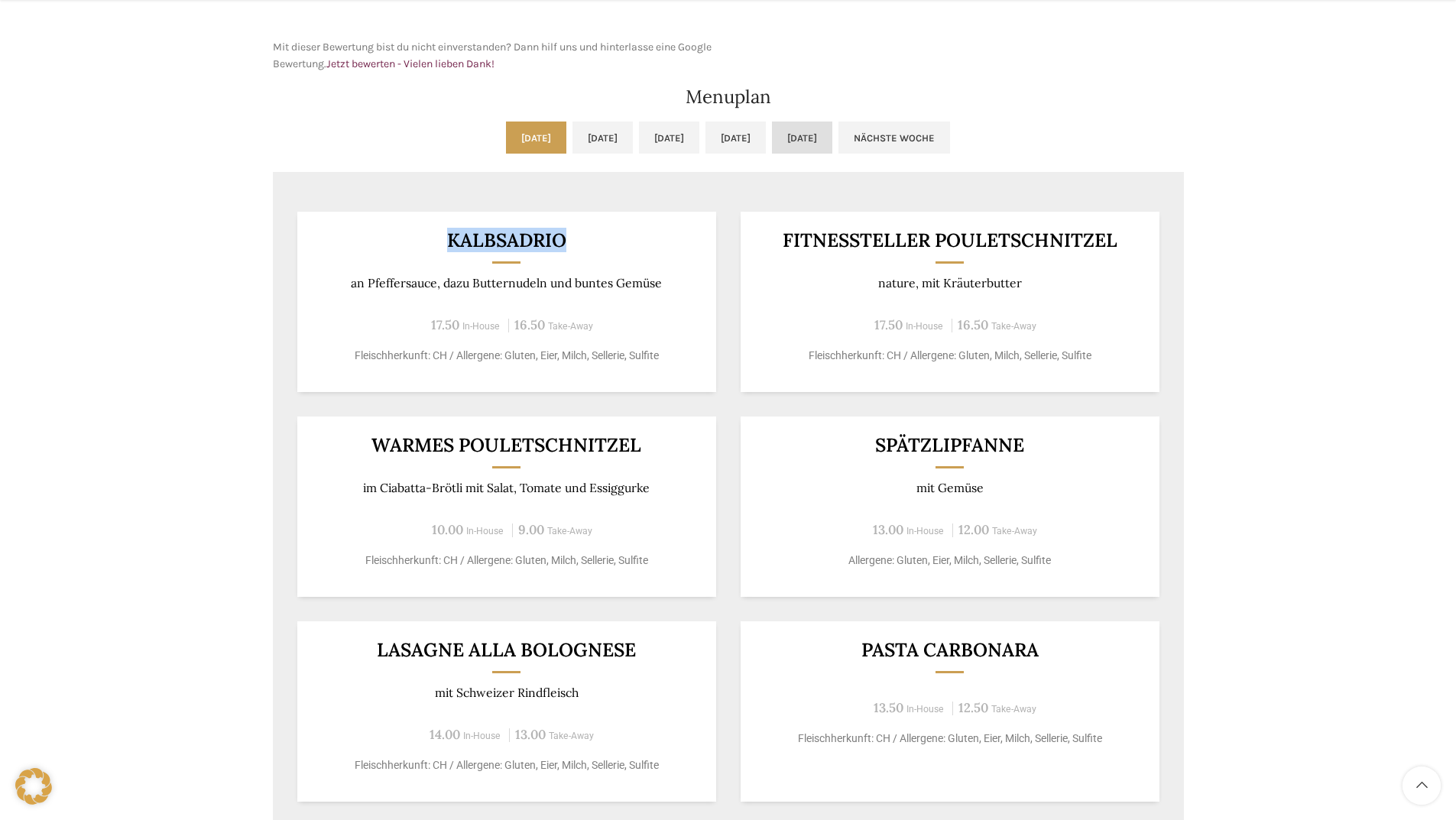
click at [832, 146] on link "[DATE]" at bounding box center [802, 137] width 61 height 32
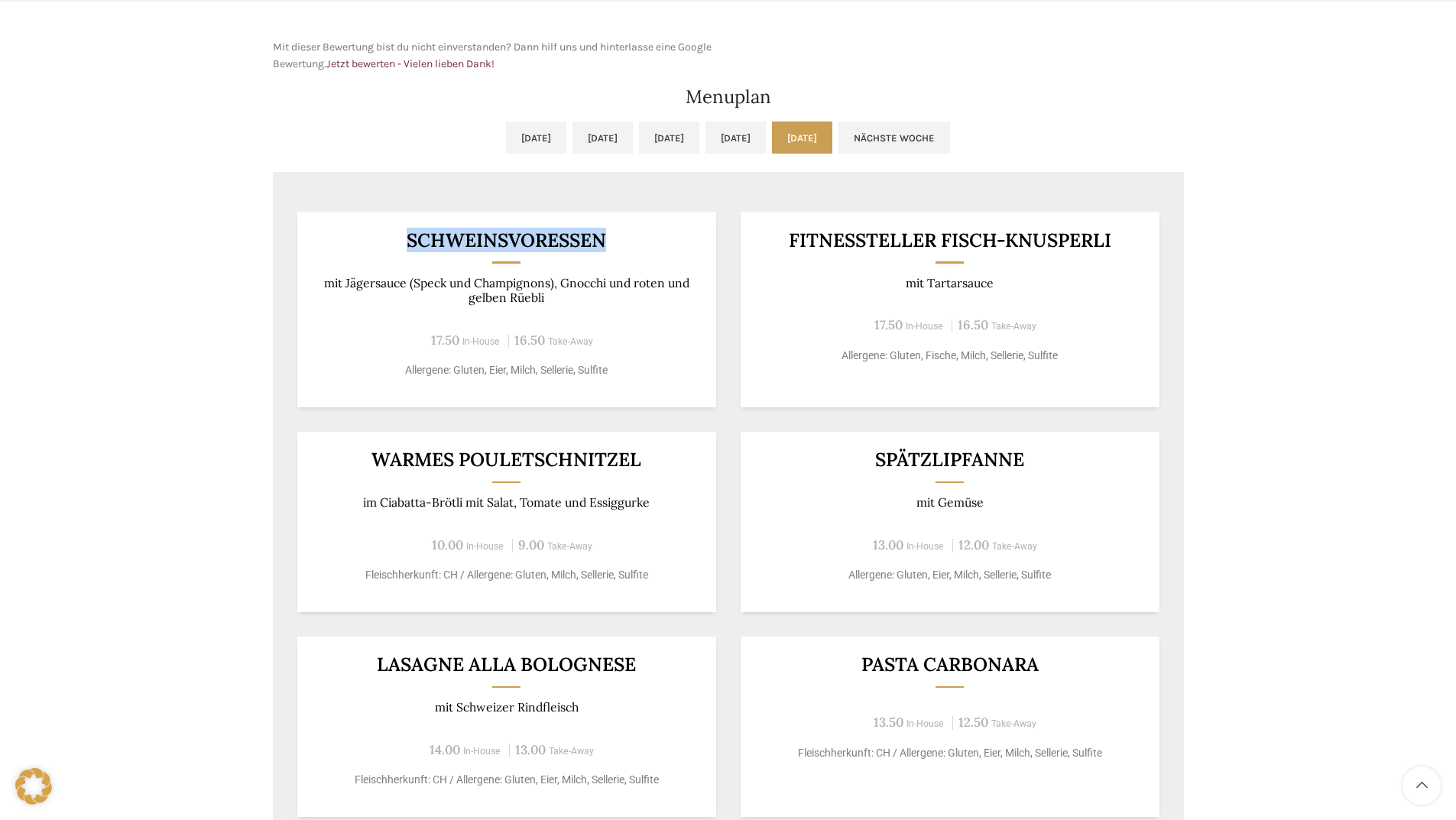
drag, startPoint x: 609, startPoint y: 228, endPoint x: 390, endPoint y: 240, distance: 219.3
click at [390, 240] on div "Schweinsvoressen mit Jägersauce (Speck und Champignons), Gnocchi und roten und …" at bounding box center [506, 309] width 419 height 195
click at [687, 249] on h3 "Schweinsvoressen" at bounding box center [506, 240] width 382 height 19
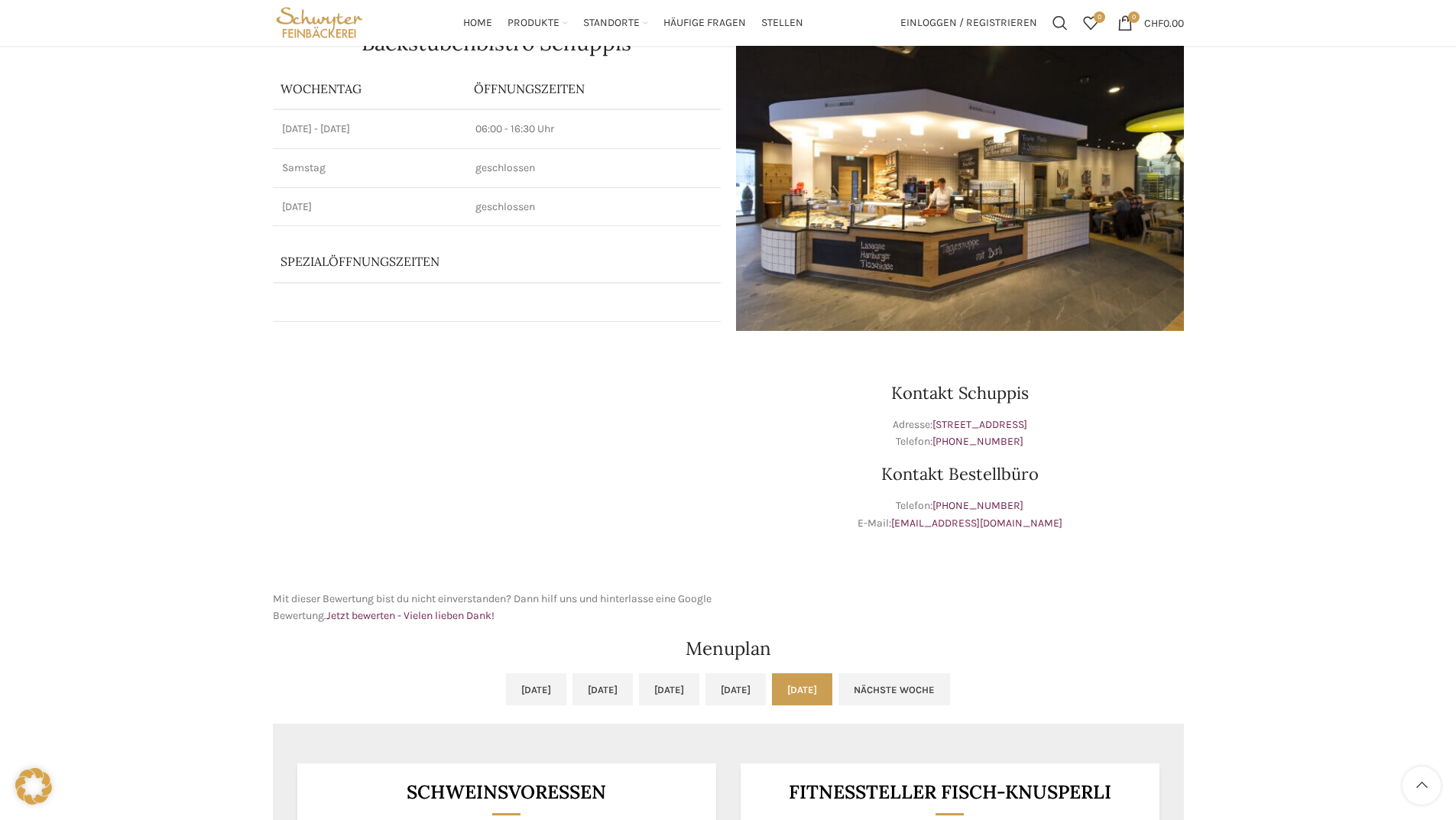
scroll to position [0, 0]
